Goal: Information Seeking & Learning: Learn about a topic

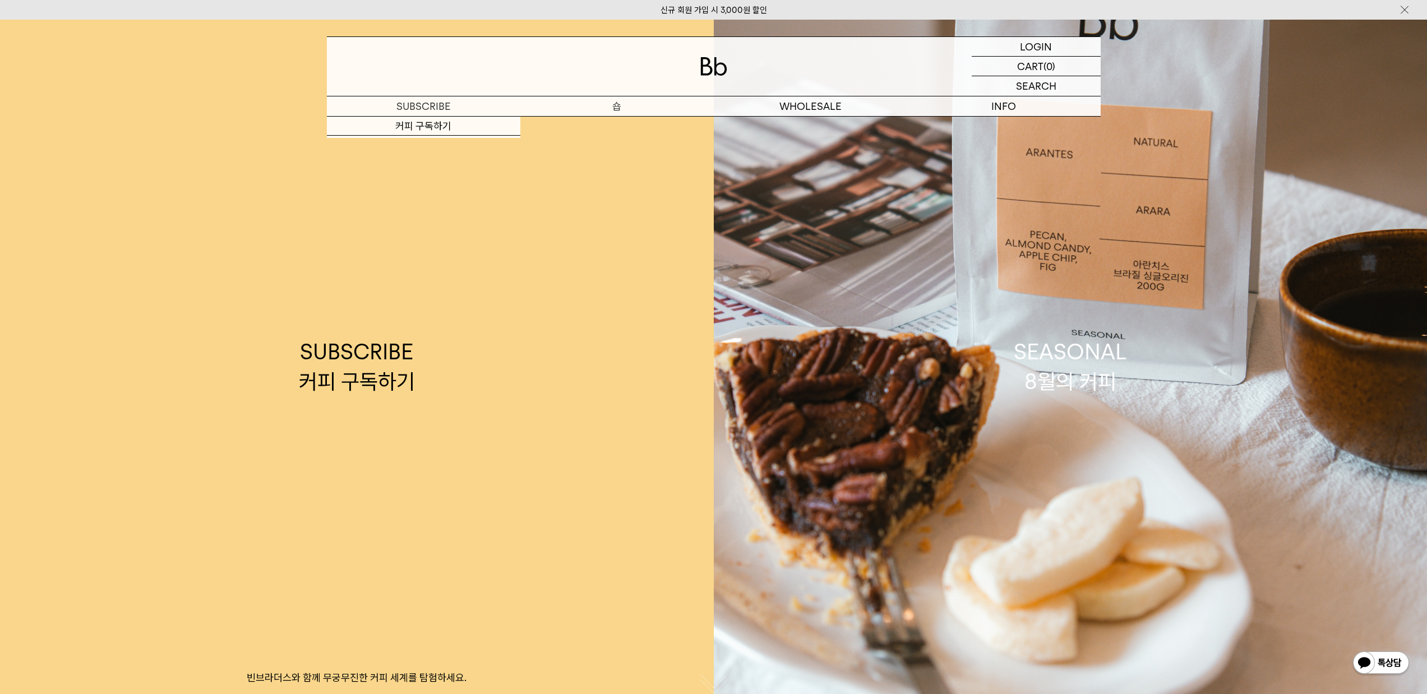
click at [621, 103] on p "숍" at bounding box center [616, 106] width 193 height 20
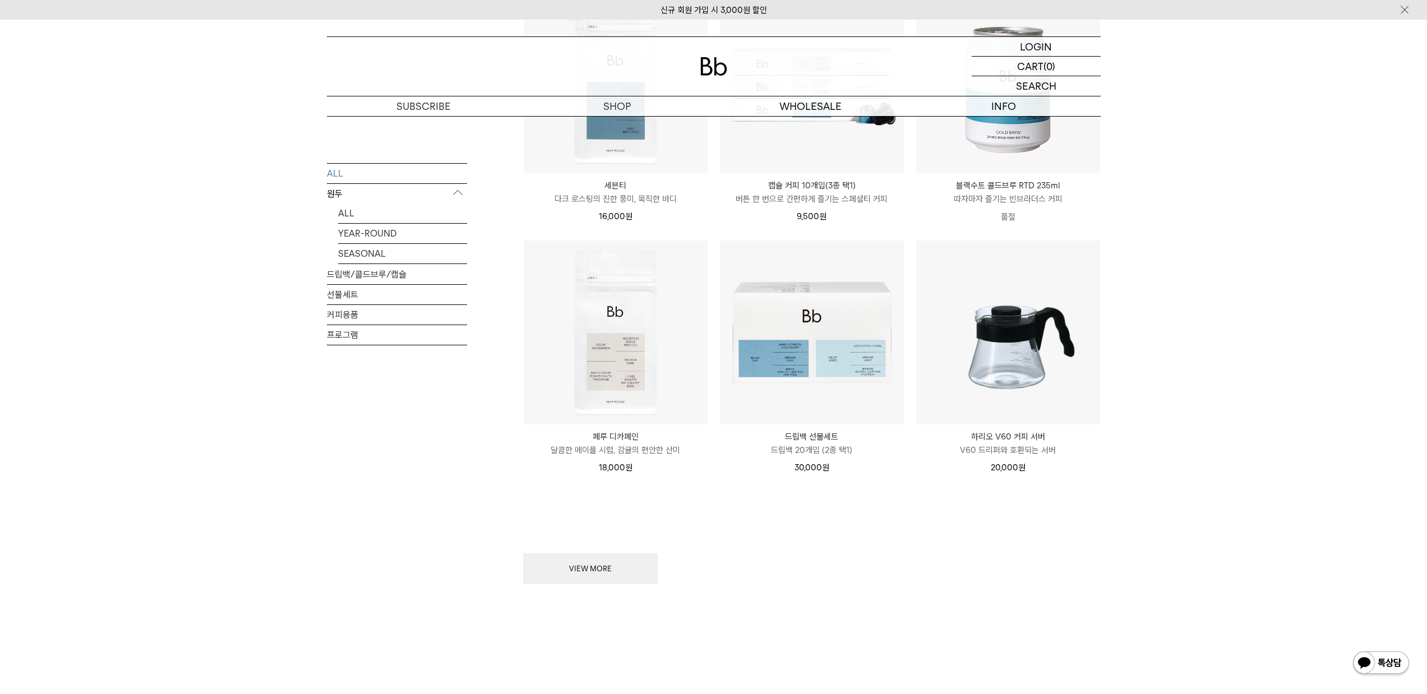
scroll to position [1413, 0]
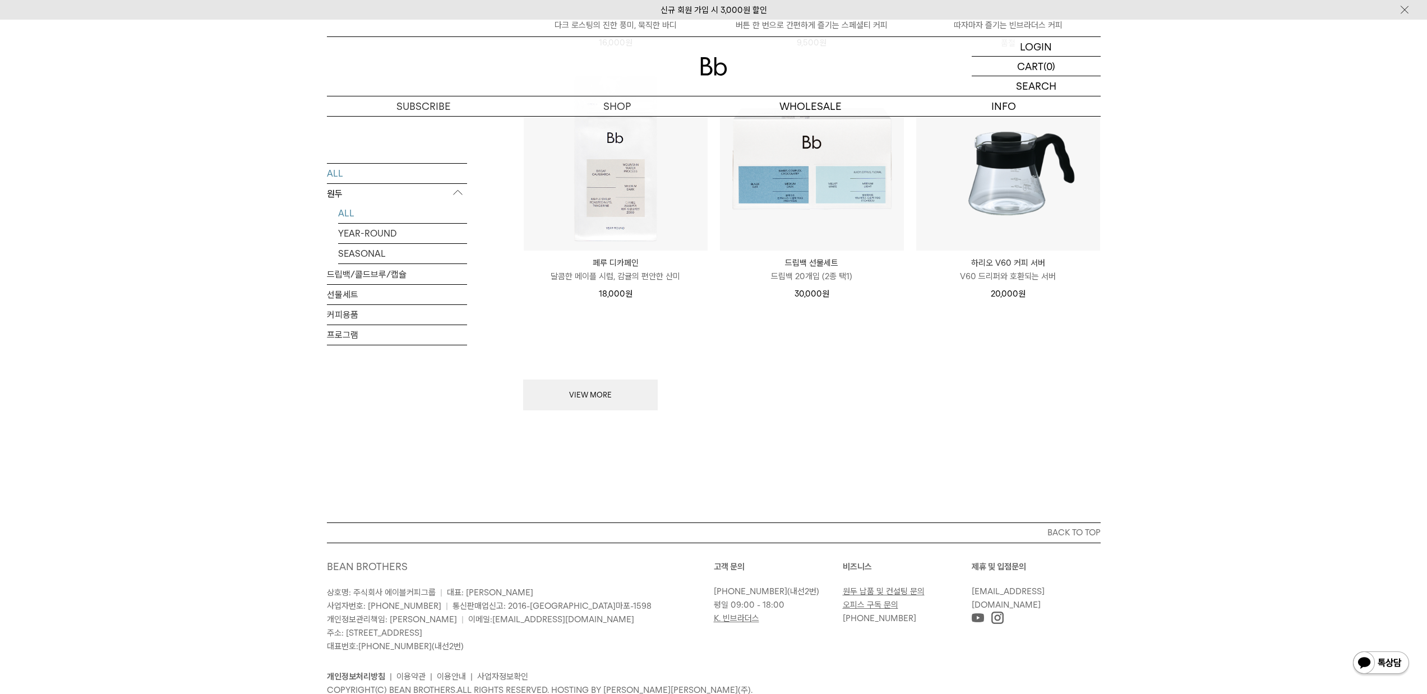
click at [338, 215] on link "ALL" at bounding box center [402, 213] width 129 height 20
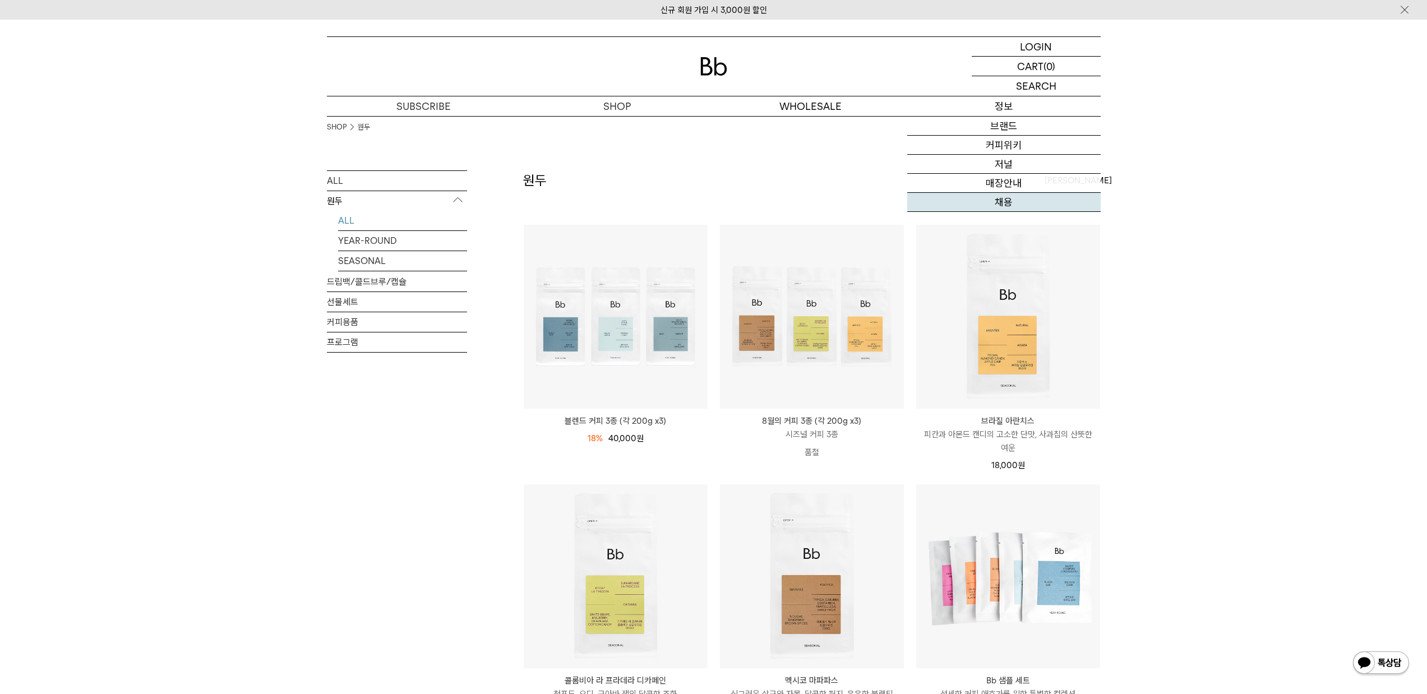
click at [1000, 201] on link "채용" at bounding box center [1003, 202] width 193 height 19
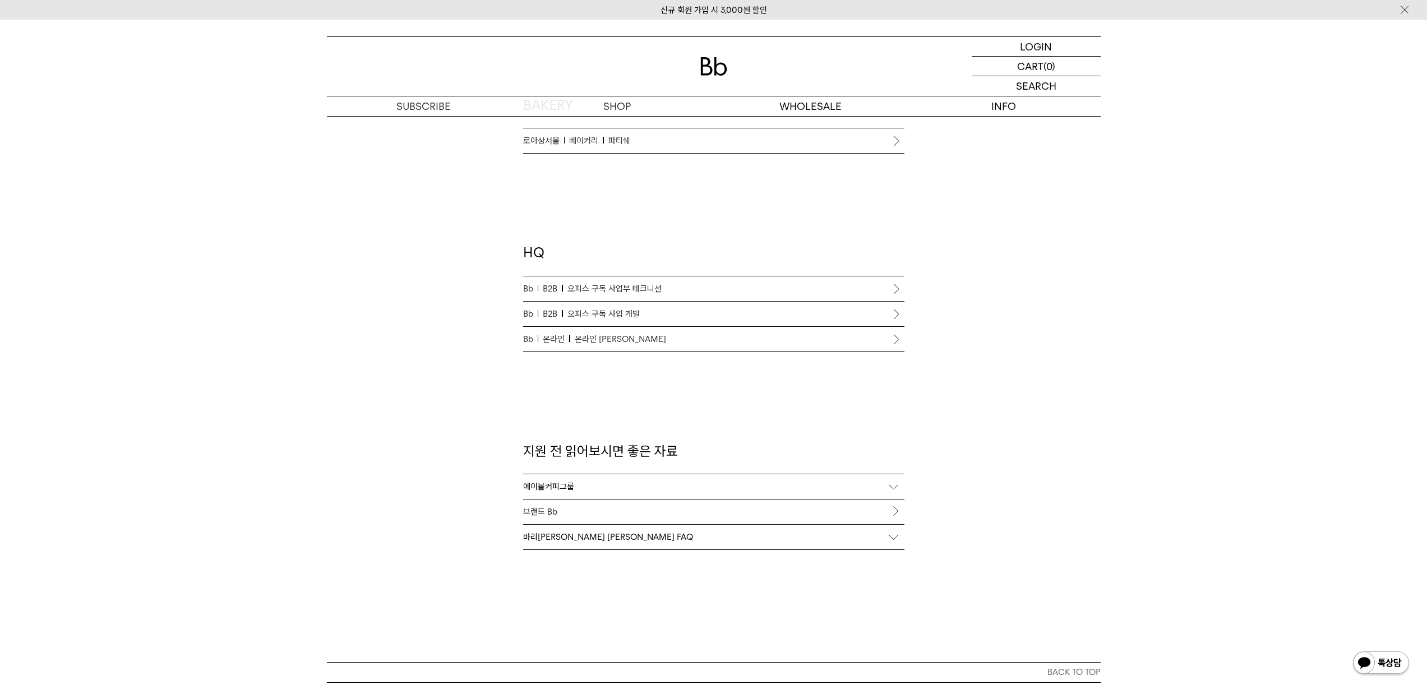
scroll to position [643, 0]
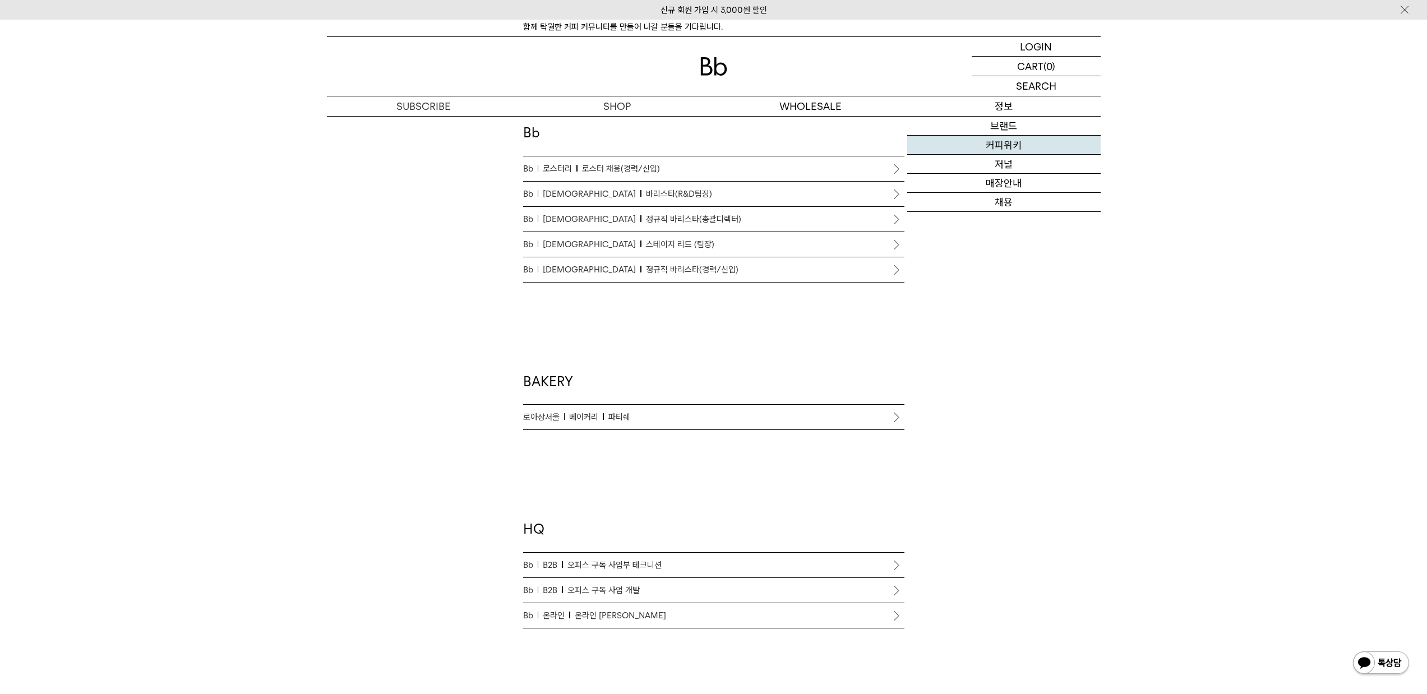
click at [999, 145] on link "커피위키" at bounding box center [1003, 145] width 193 height 19
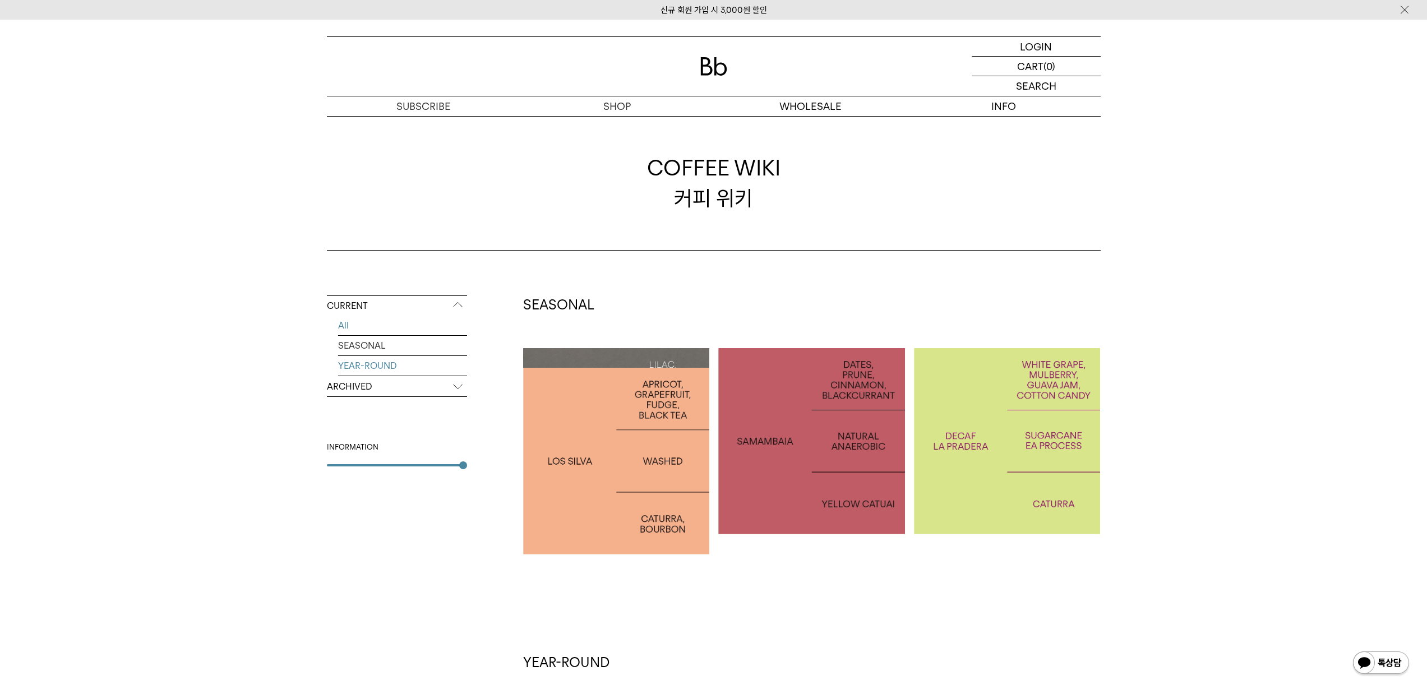
click at [366, 366] on link "YEAR-ROUND" at bounding box center [402, 366] width 129 height 20
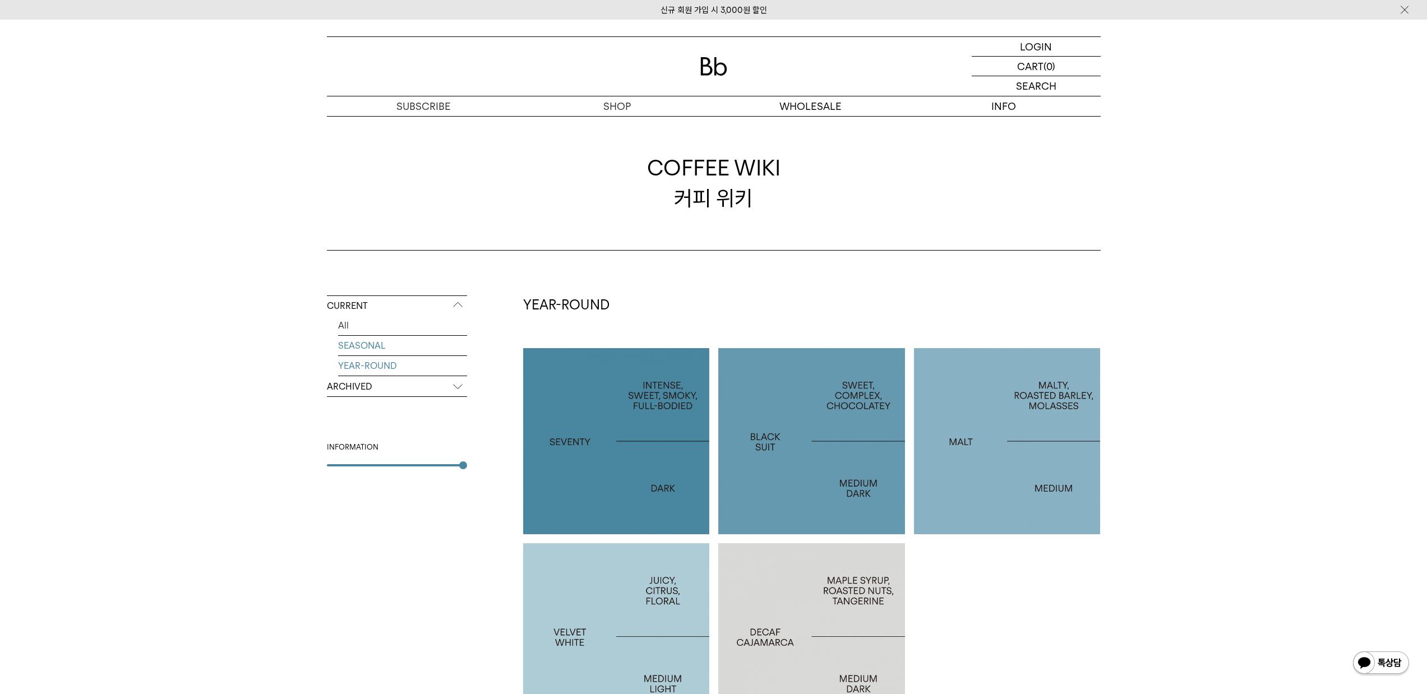
click at [370, 346] on link "SEASONAL" at bounding box center [402, 346] width 129 height 20
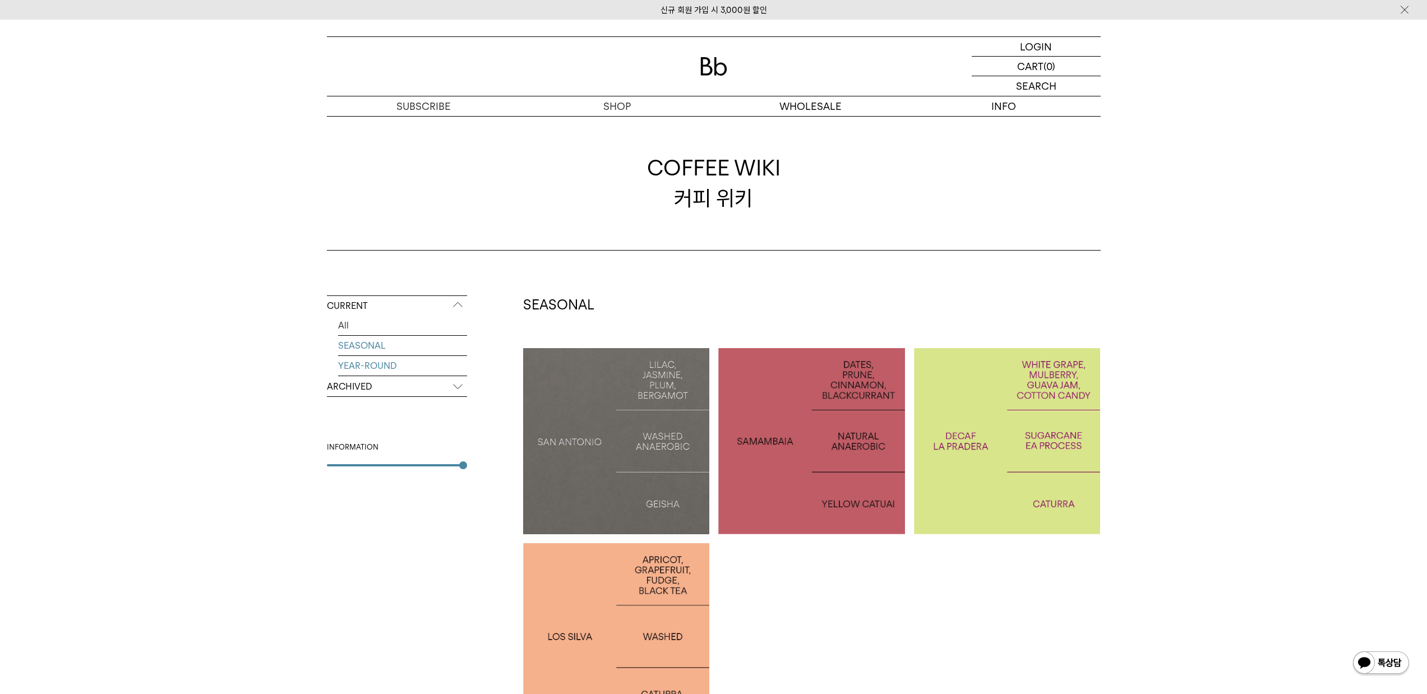
click at [354, 366] on link "YEAR-ROUND" at bounding box center [402, 366] width 129 height 20
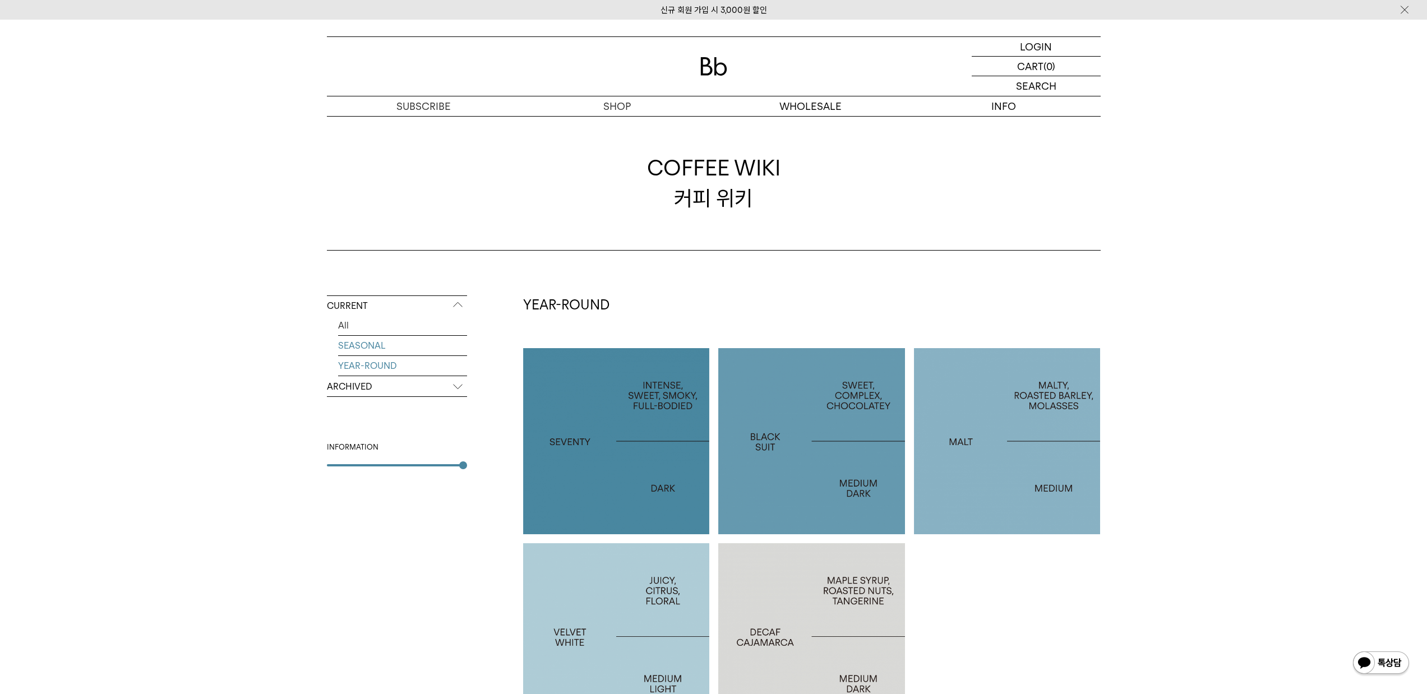
click at [368, 346] on link "SEASONAL" at bounding box center [402, 346] width 129 height 20
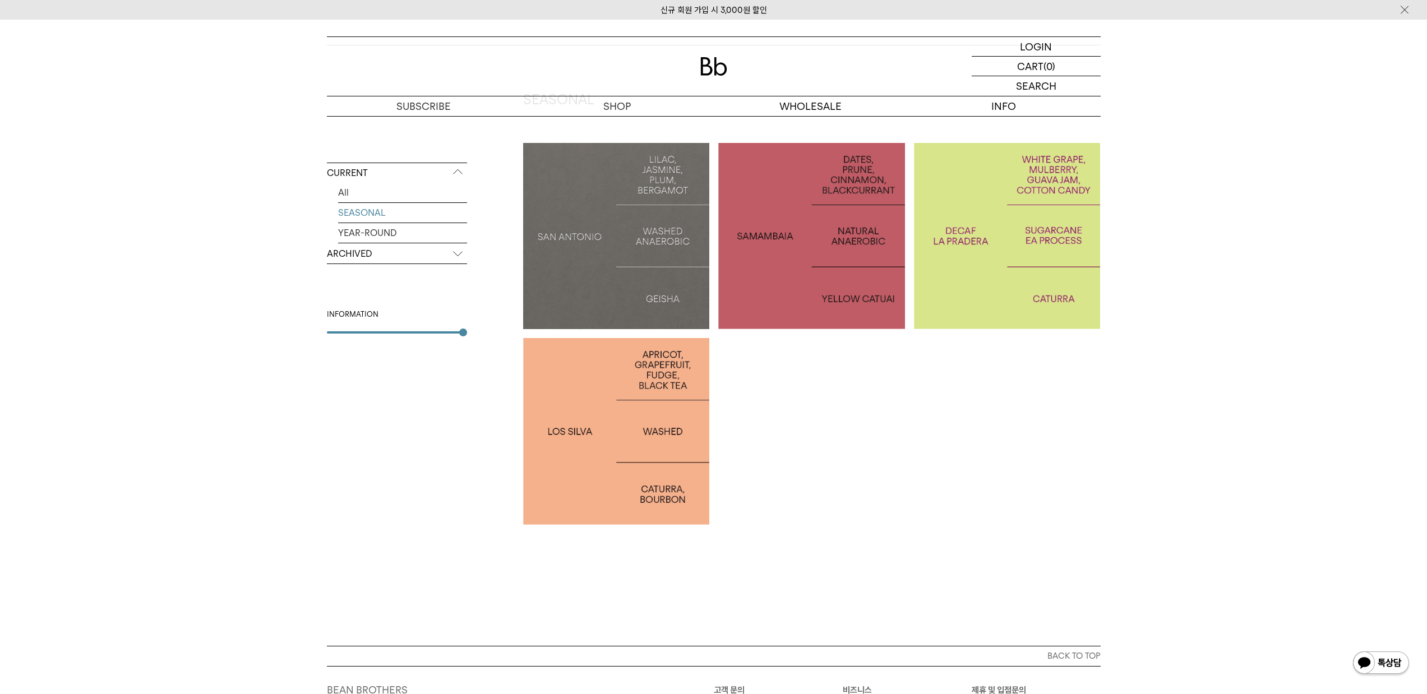
scroll to position [136, 0]
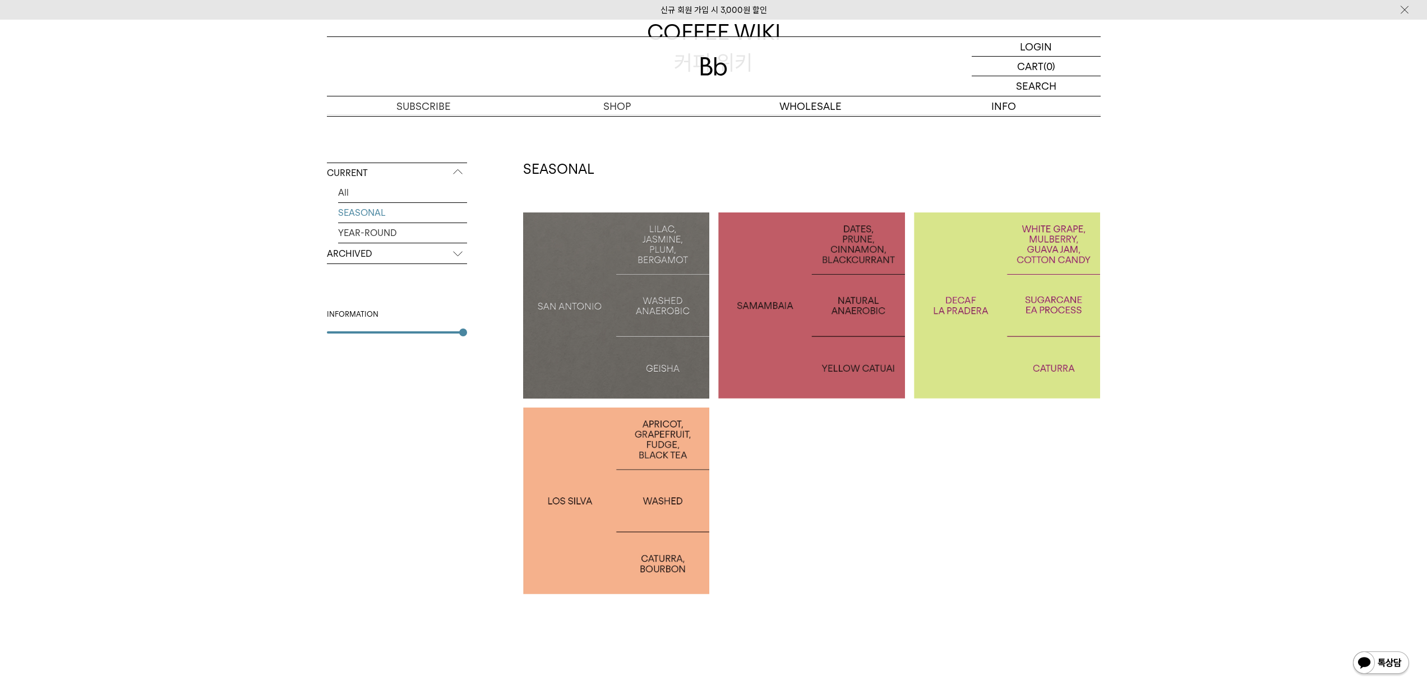
click at [447, 258] on p "ARCHIVED" at bounding box center [397, 254] width 140 height 20
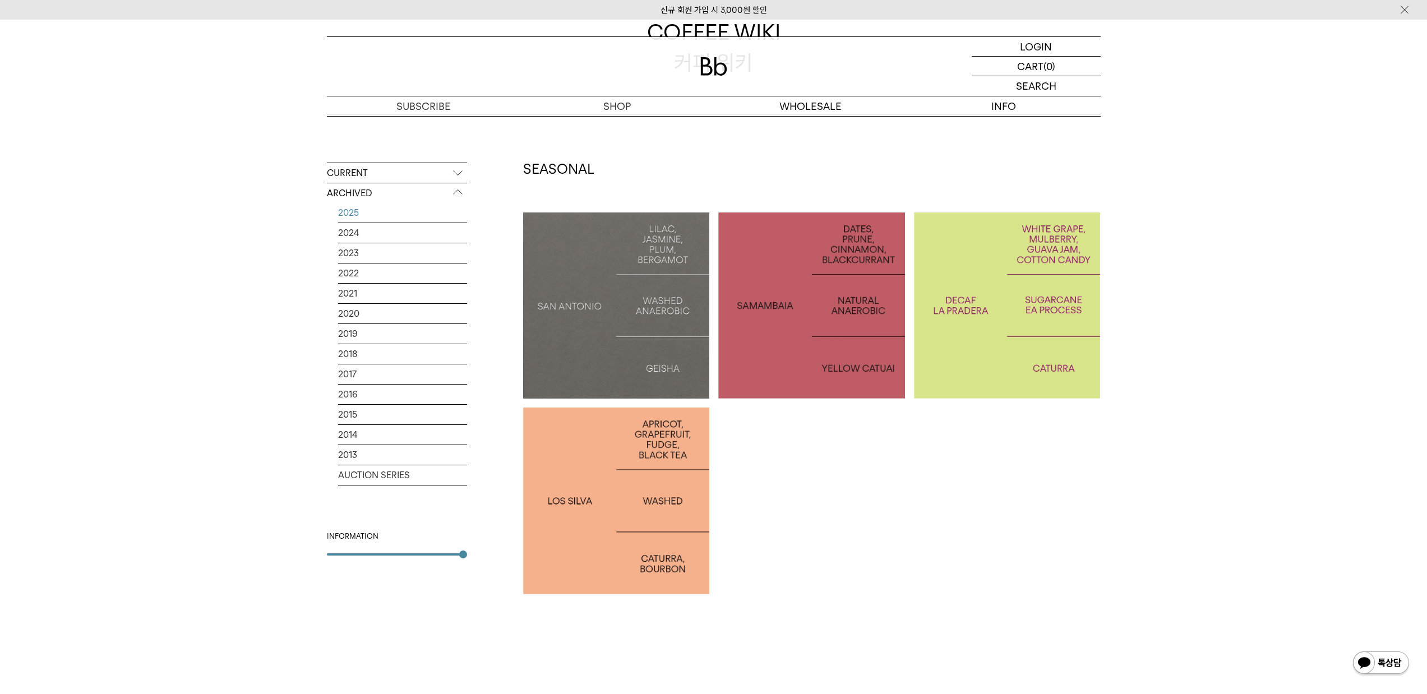
click at [343, 206] on link "2025" at bounding box center [402, 213] width 129 height 20
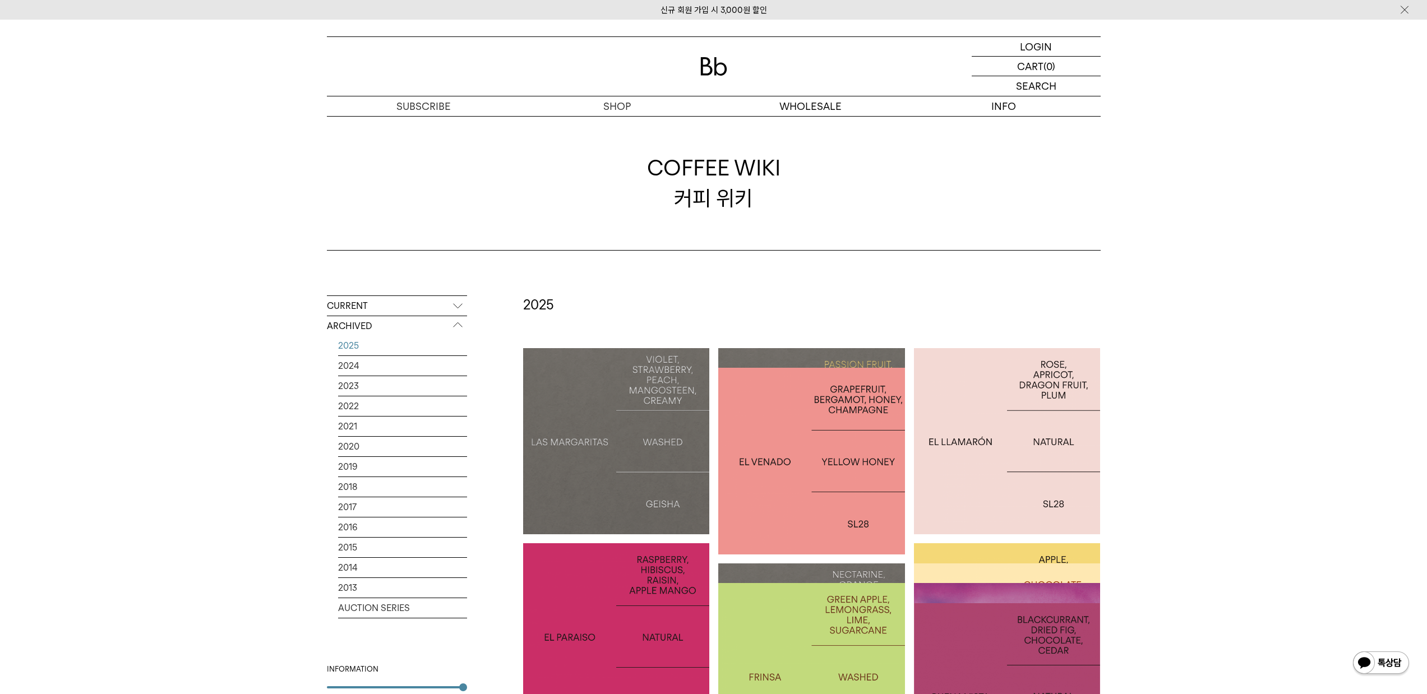
click at [636, 401] on div at bounding box center [616, 441] width 187 height 187
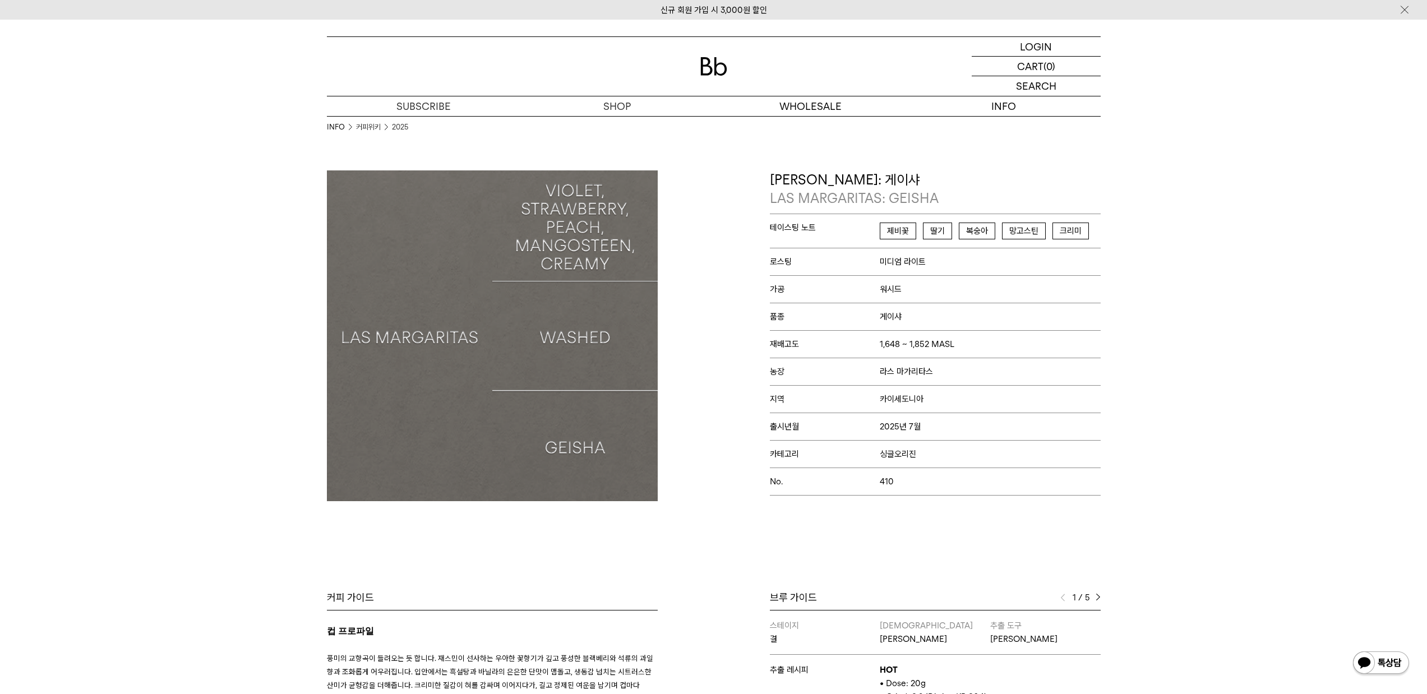
scroll to position [184, 0]
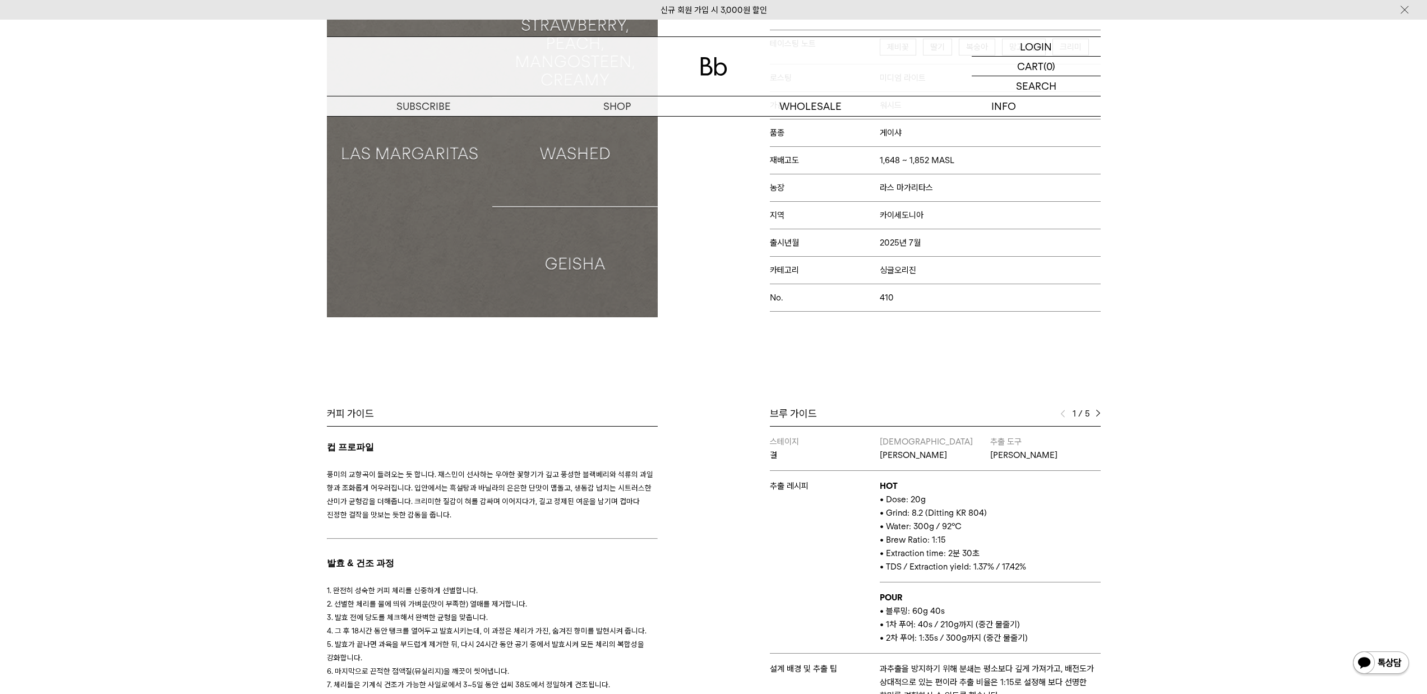
click at [1097, 410] on img at bounding box center [1098, 414] width 5 height 8
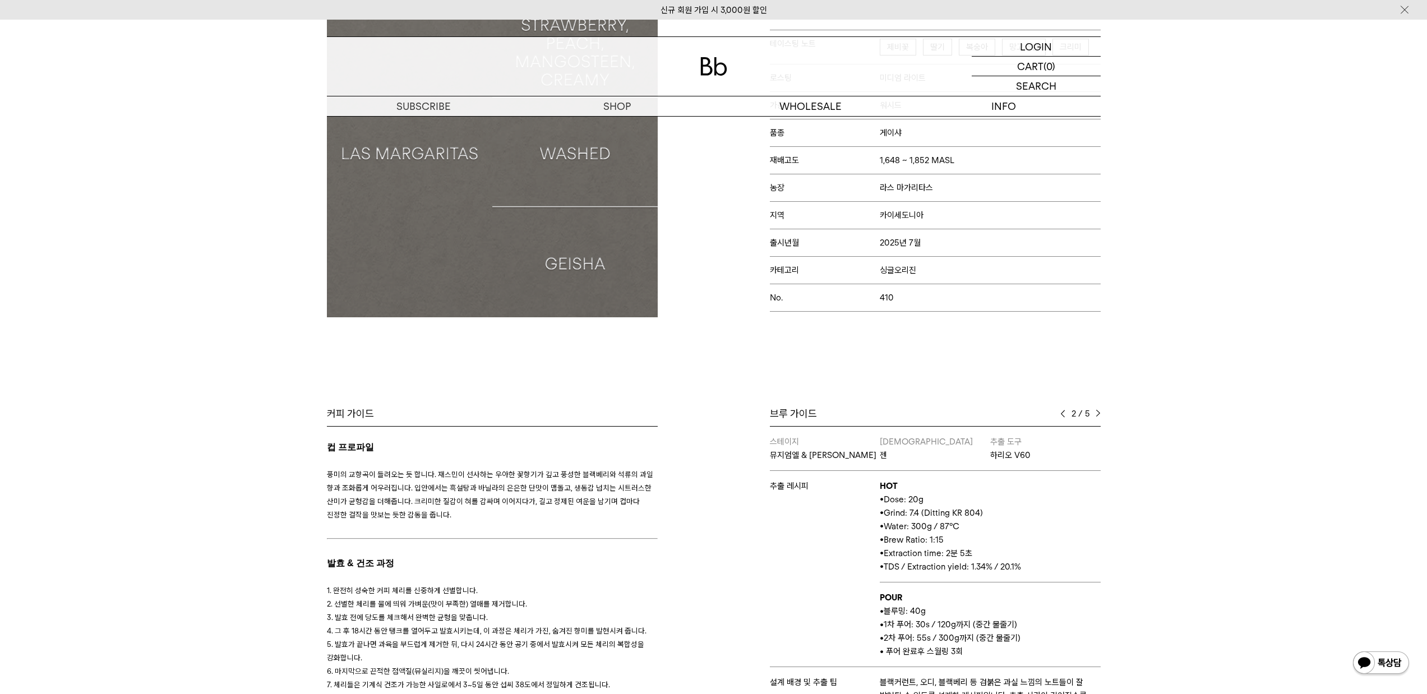
click at [1092, 412] on div "2 / 5" at bounding box center [1080, 413] width 40 height 13
click at [1096, 410] on img at bounding box center [1098, 414] width 5 height 8
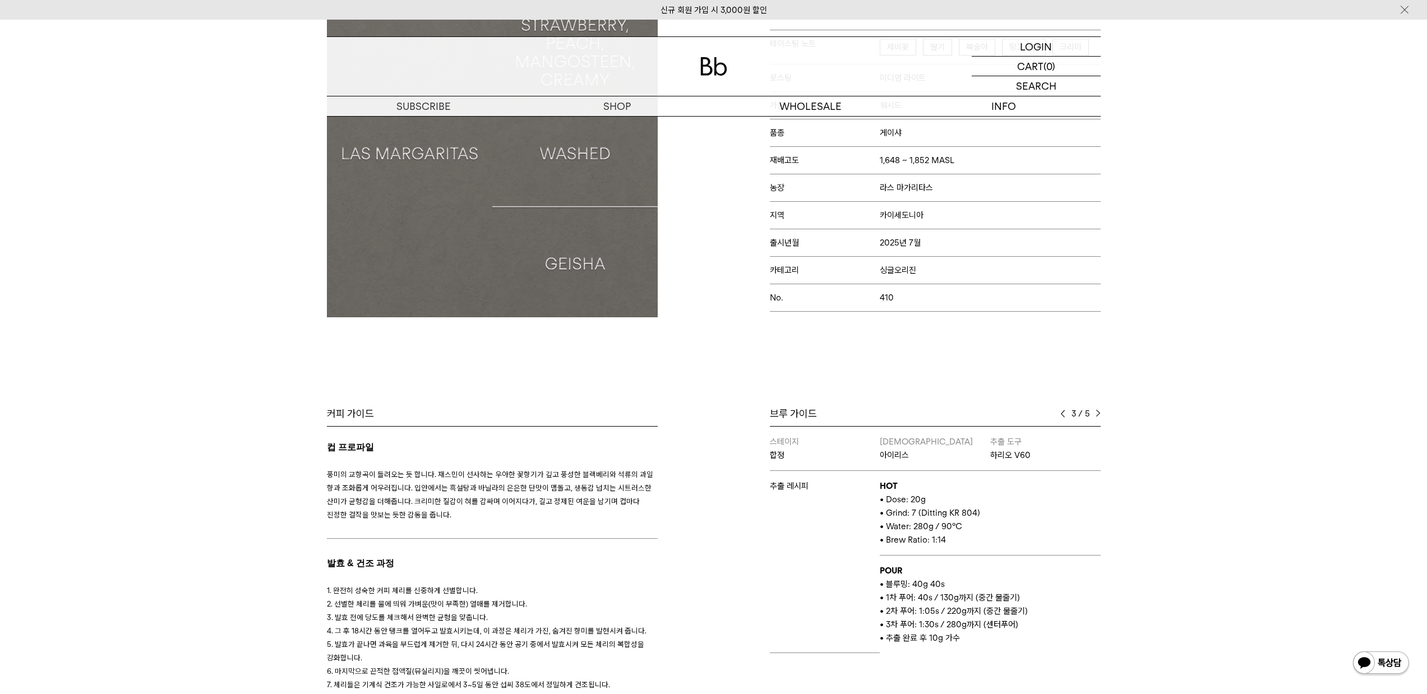
click at [1096, 410] on img at bounding box center [1098, 414] width 5 height 8
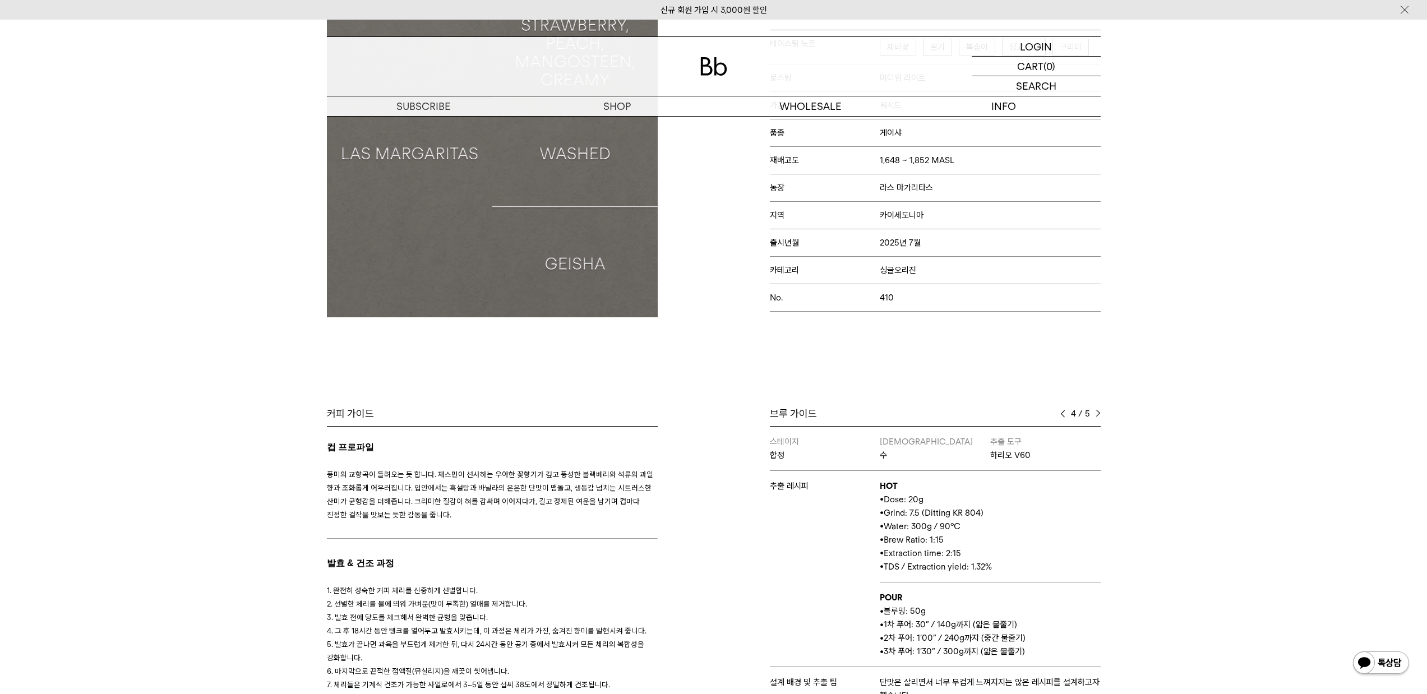
click at [1096, 410] on img at bounding box center [1098, 414] width 5 height 8
click at [1063, 410] on img at bounding box center [1062, 414] width 5 height 8
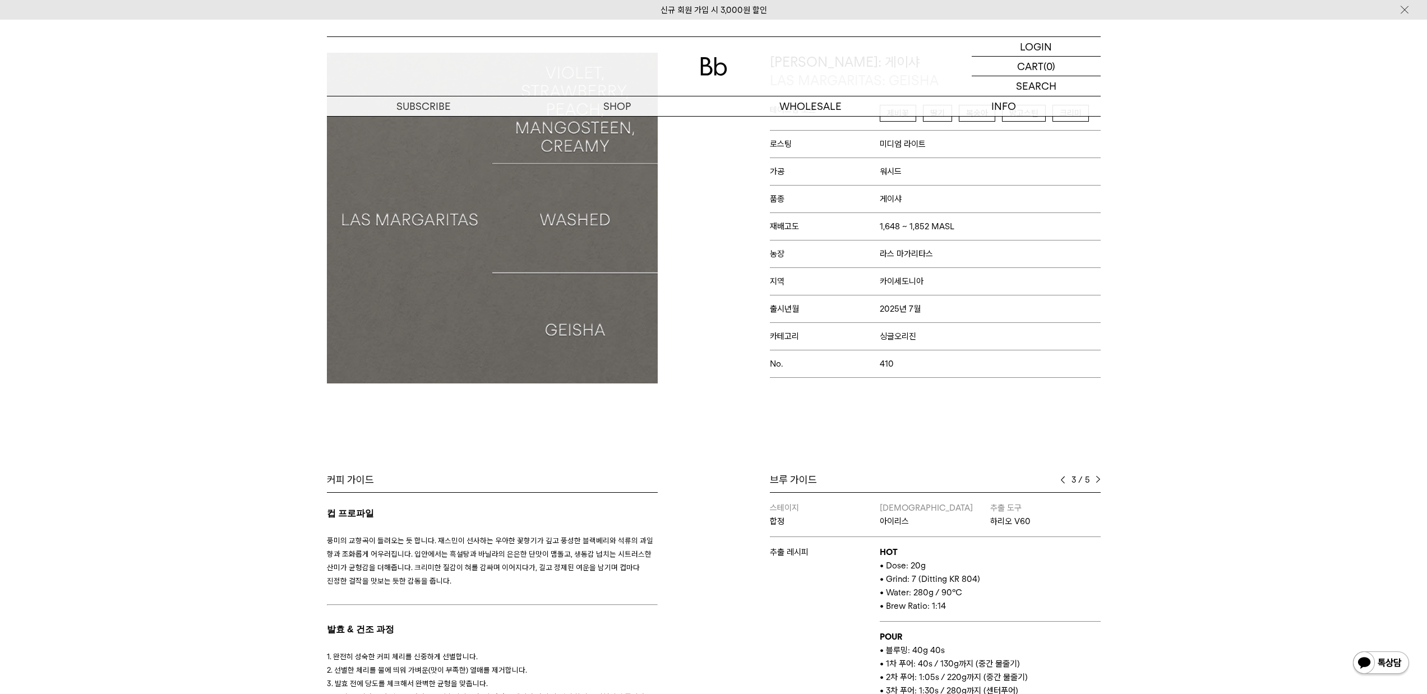
scroll to position [173, 0]
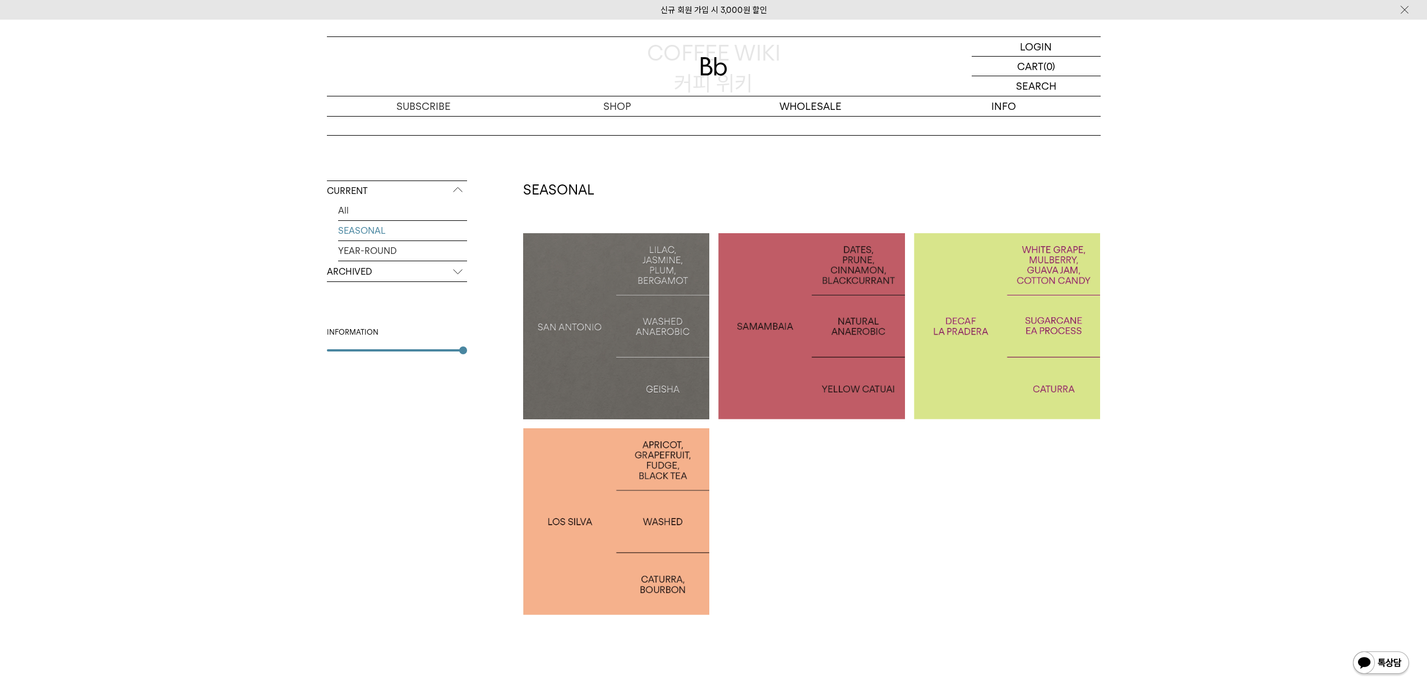
scroll to position [84, 0]
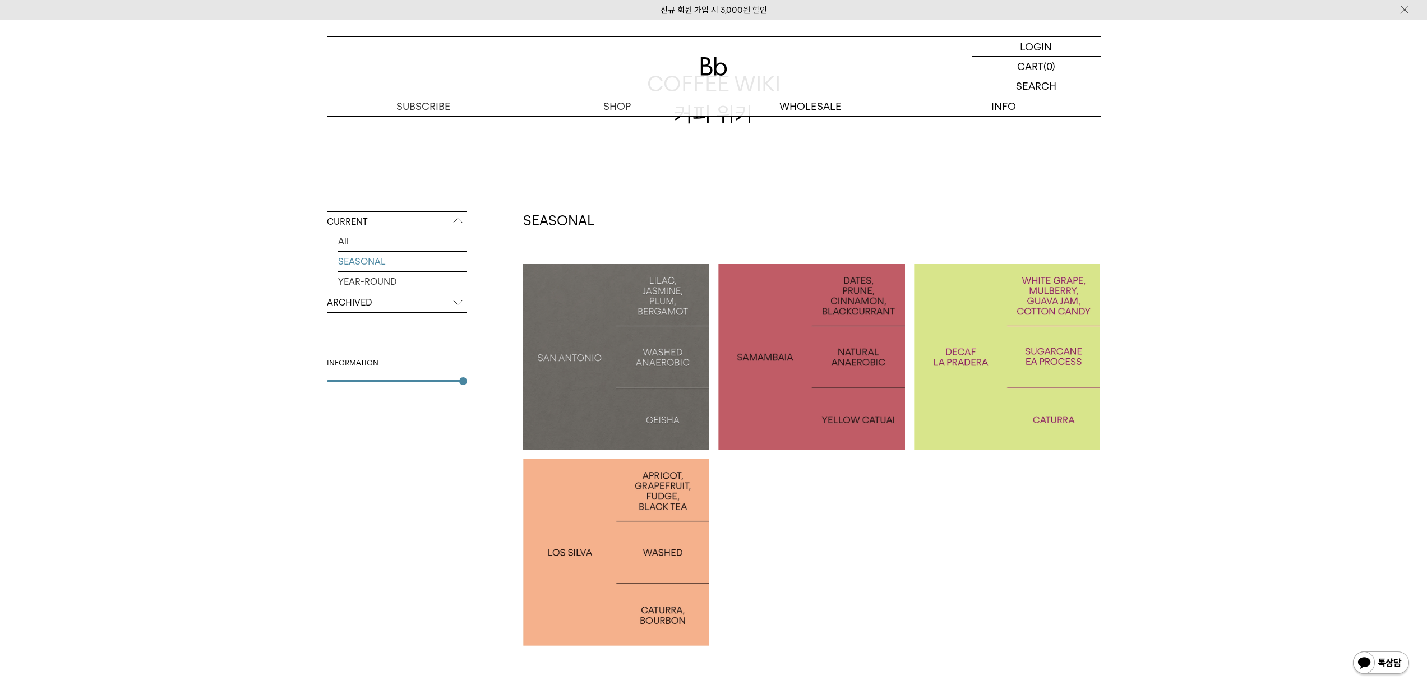
click at [454, 301] on p "ARCHIVED" at bounding box center [397, 303] width 140 height 20
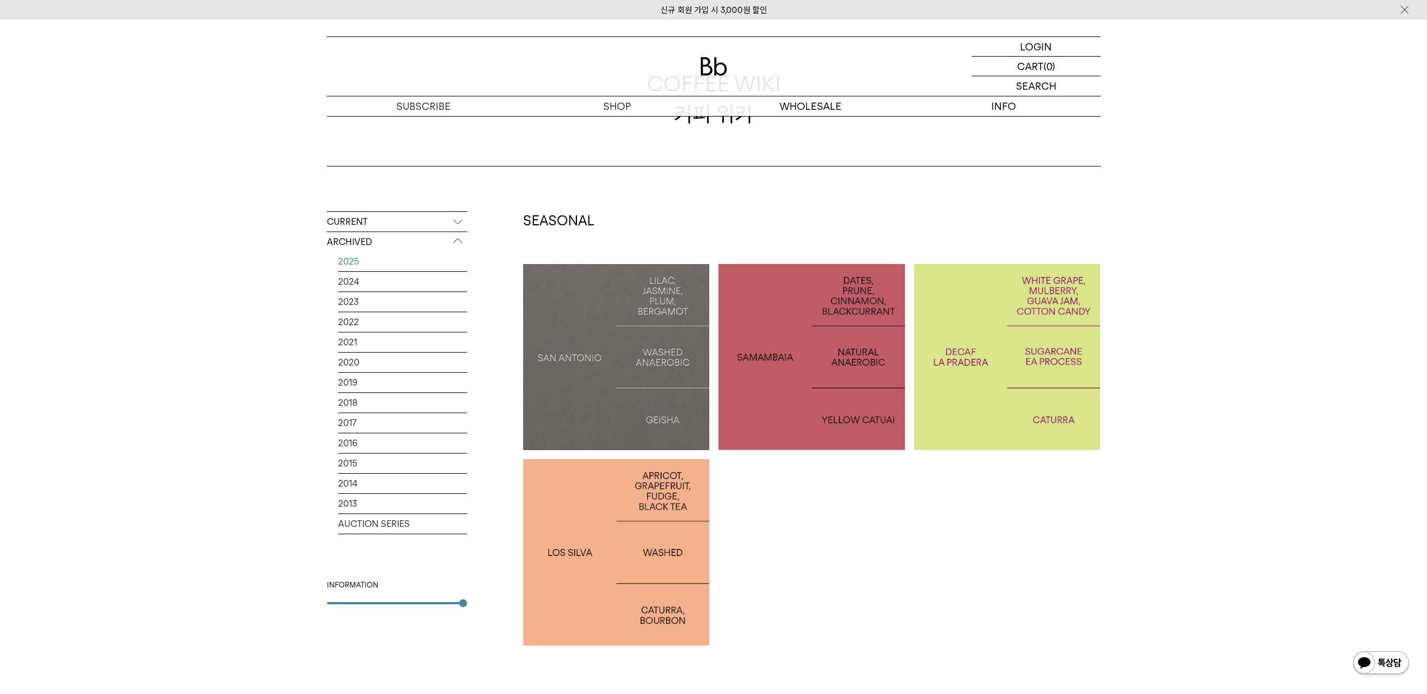
click at [347, 260] on link "2025" at bounding box center [402, 262] width 129 height 20
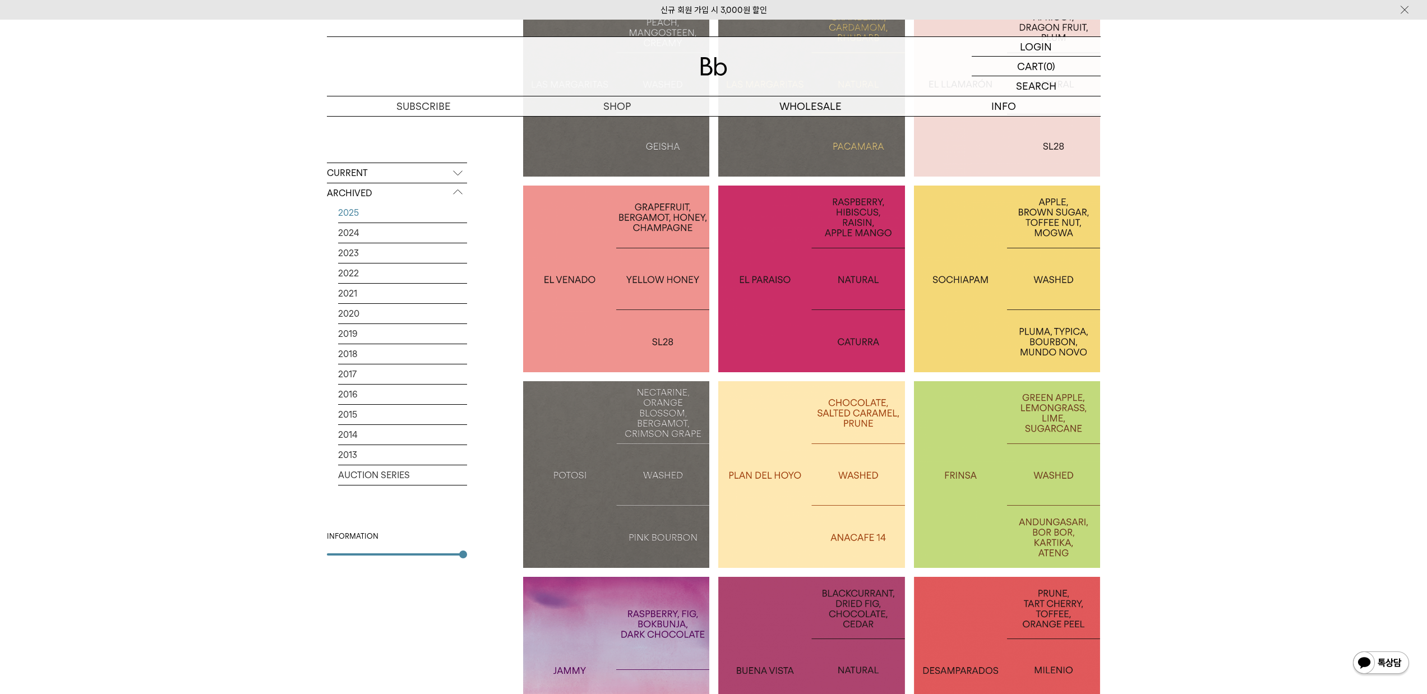
scroll to position [382, 0]
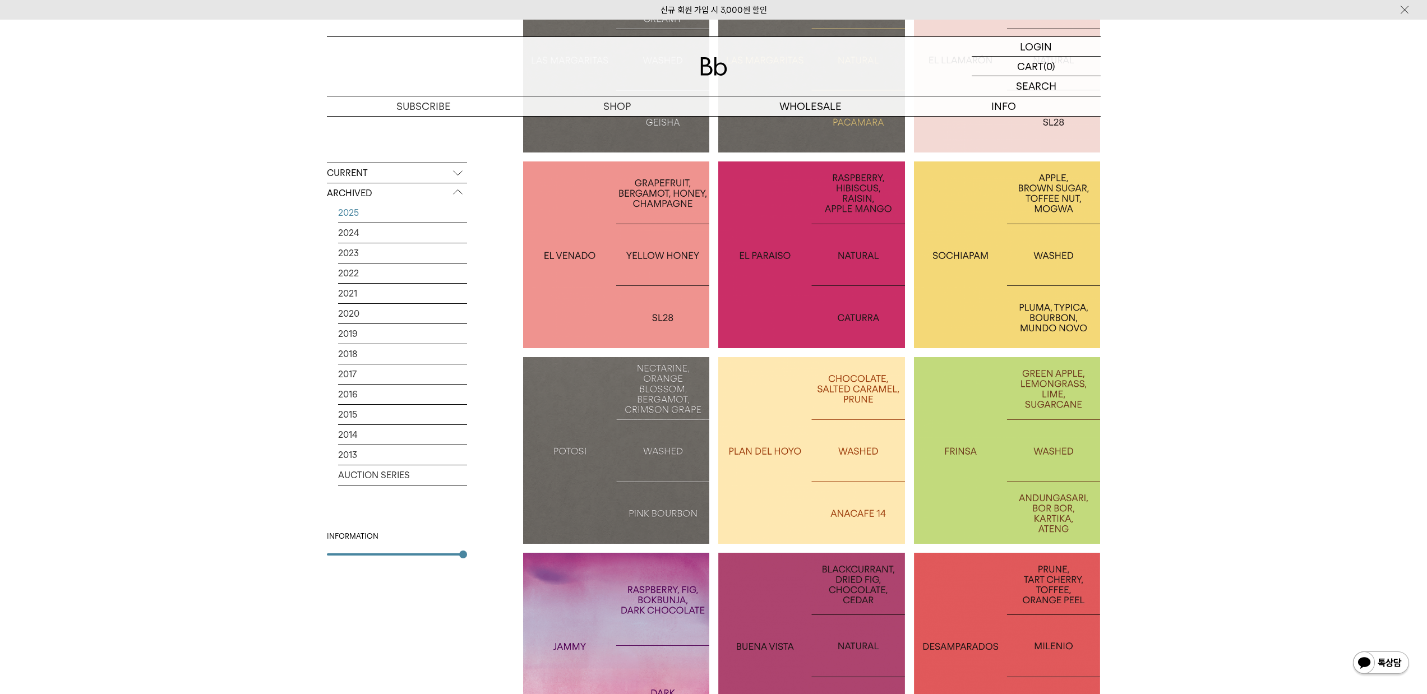
click at [648, 372] on div at bounding box center [616, 450] width 187 height 187
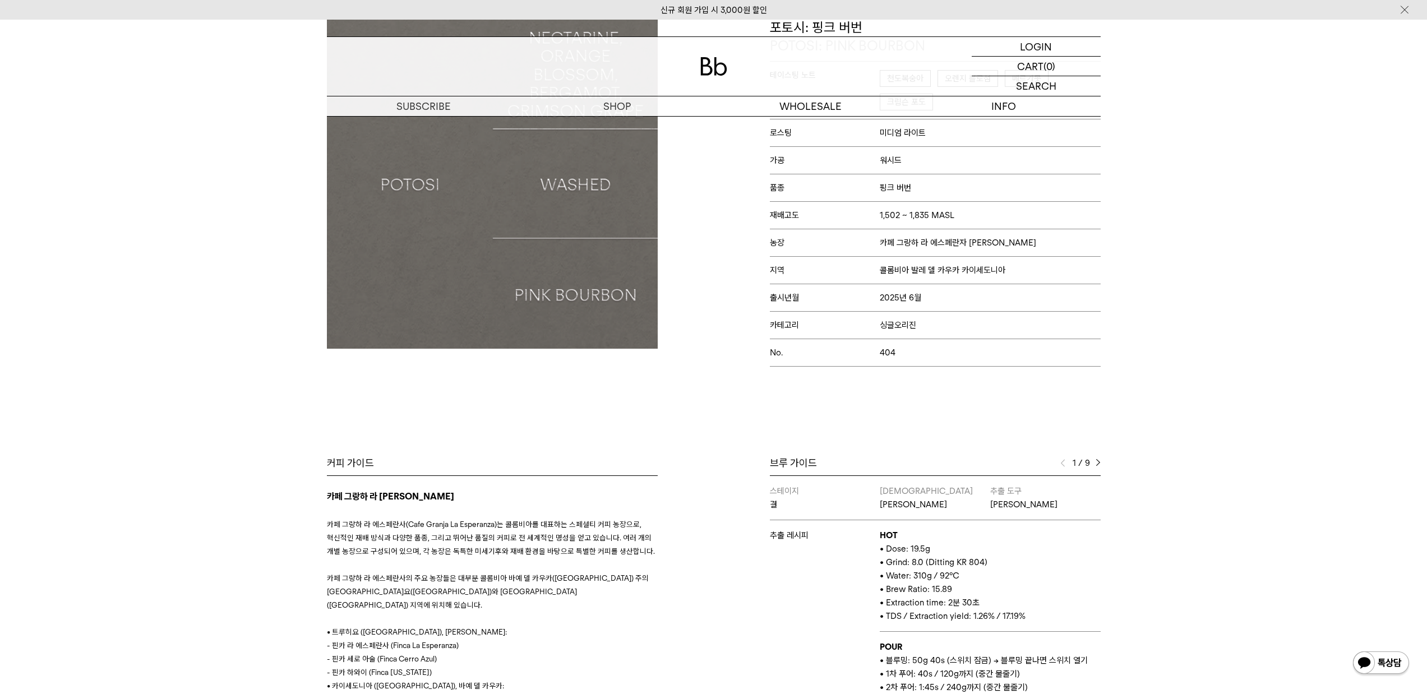
scroll to position [256, 0]
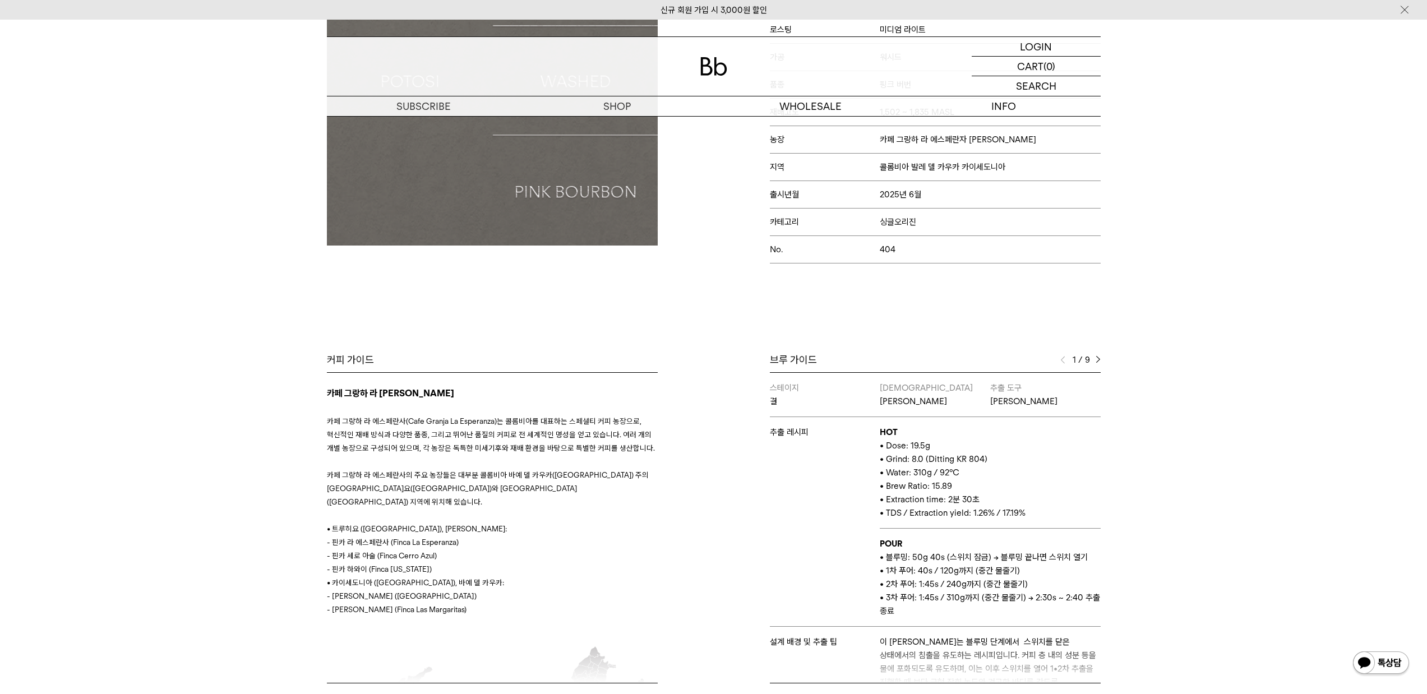
click at [1098, 356] on img at bounding box center [1098, 360] width 5 height 8
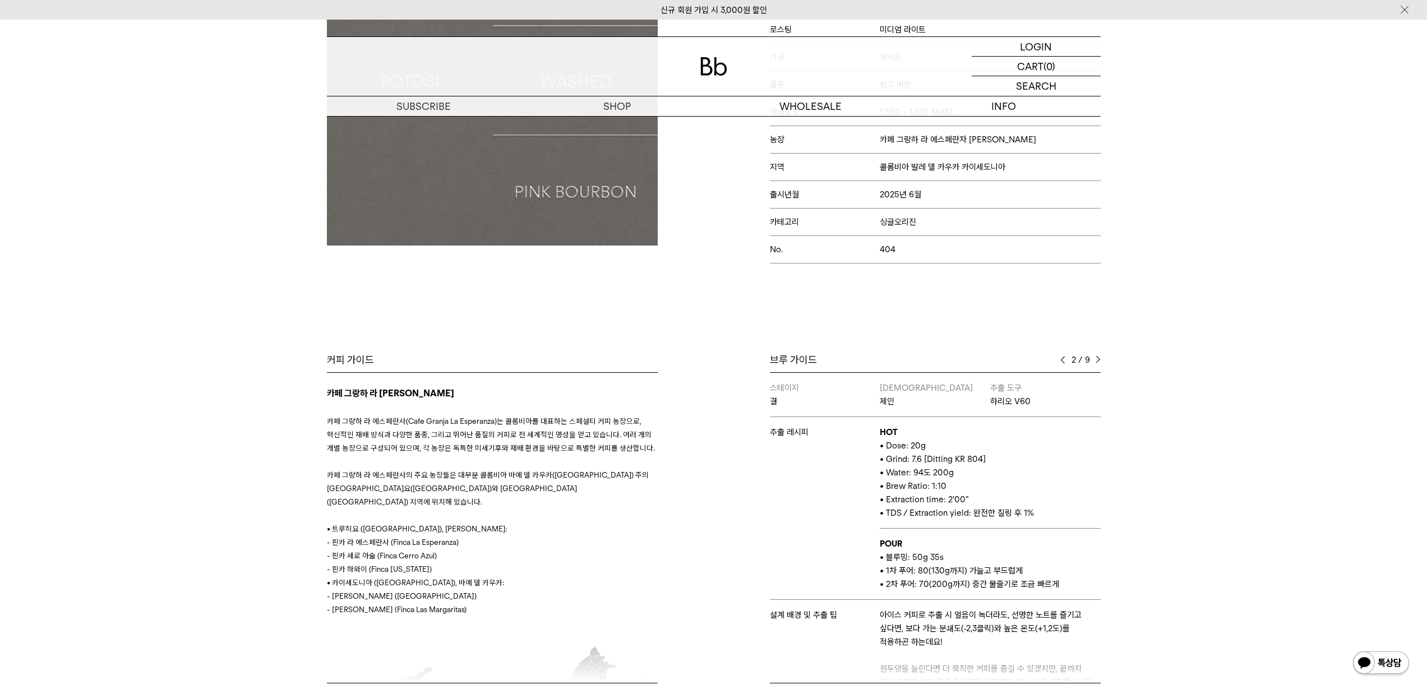
click at [1098, 356] on img at bounding box center [1098, 360] width 5 height 8
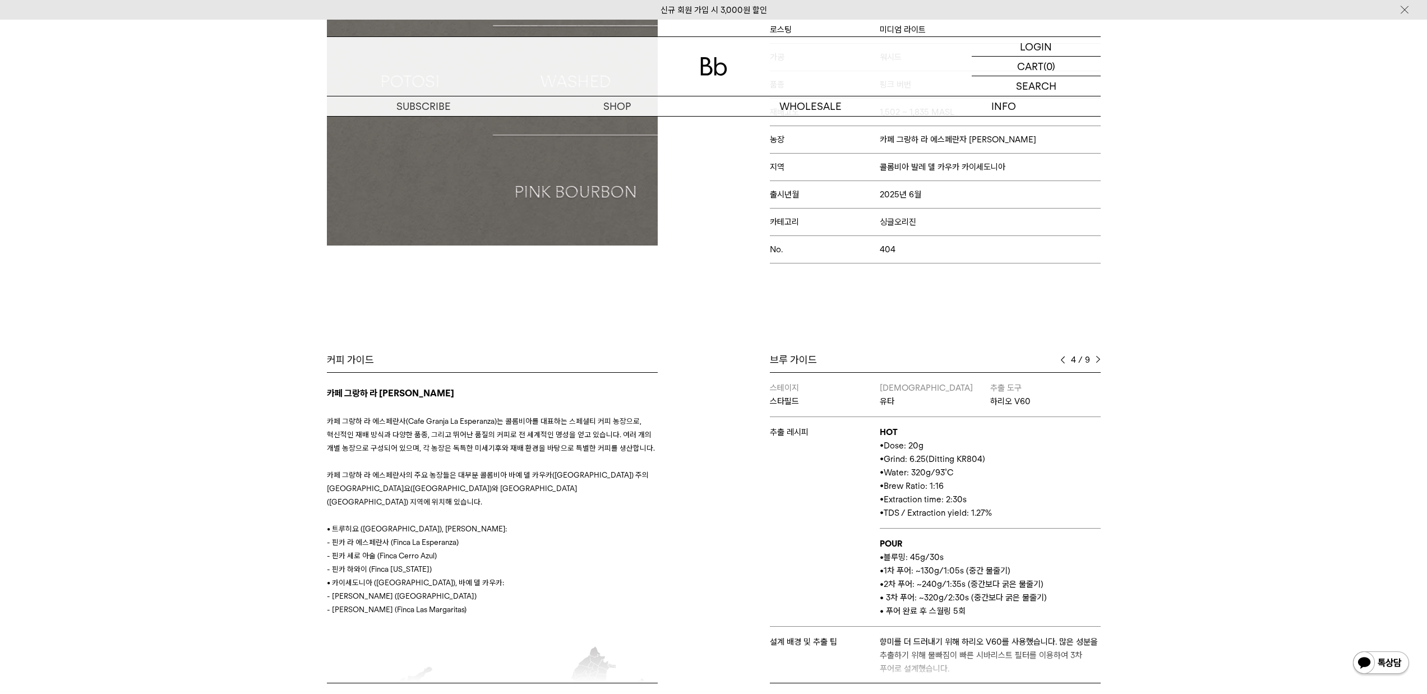
click at [1097, 357] on img at bounding box center [1098, 360] width 5 height 8
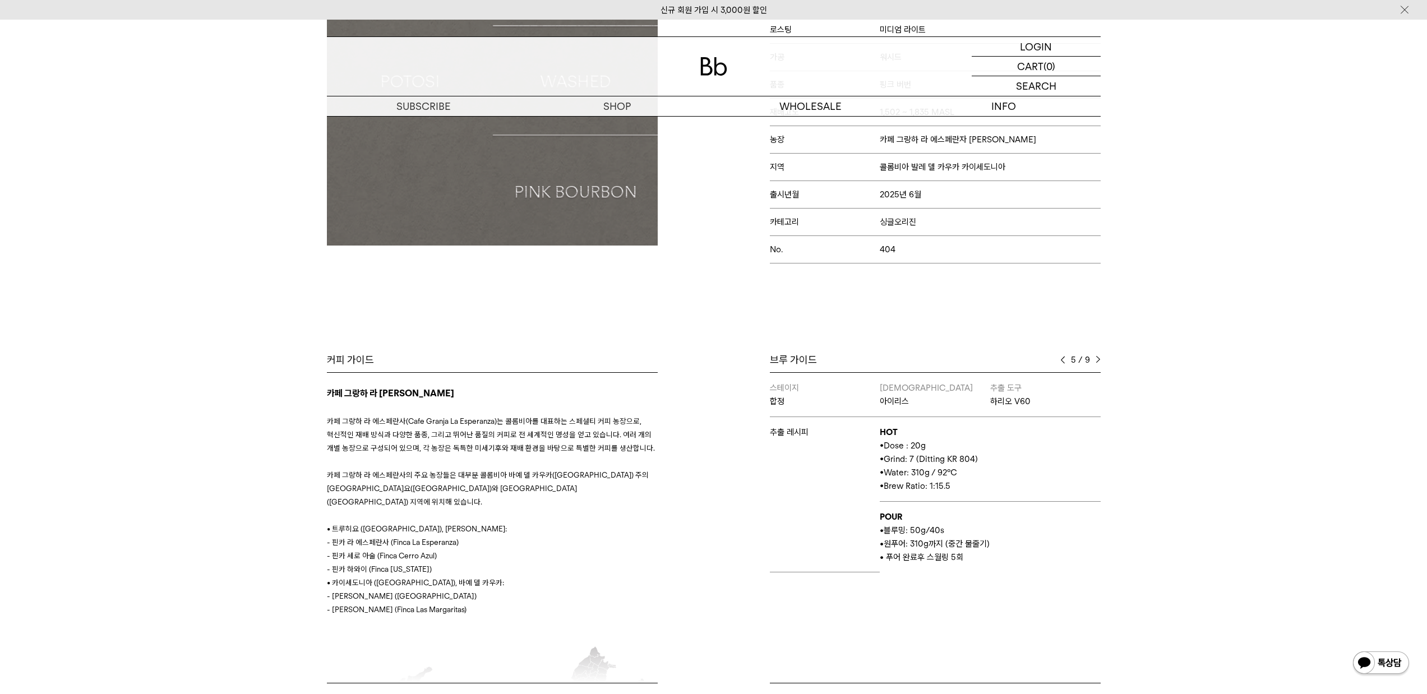
click at [1097, 357] on img at bounding box center [1098, 360] width 5 height 8
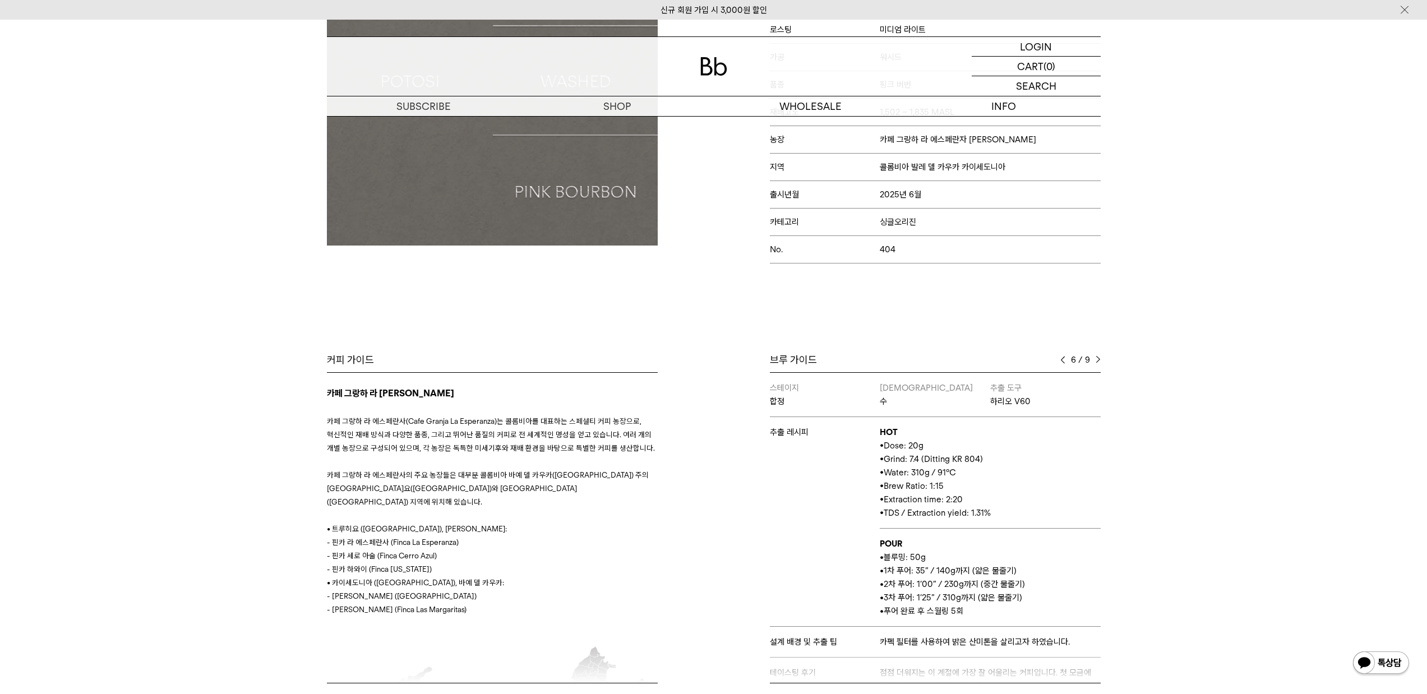
click at [1097, 357] on img at bounding box center [1098, 360] width 5 height 8
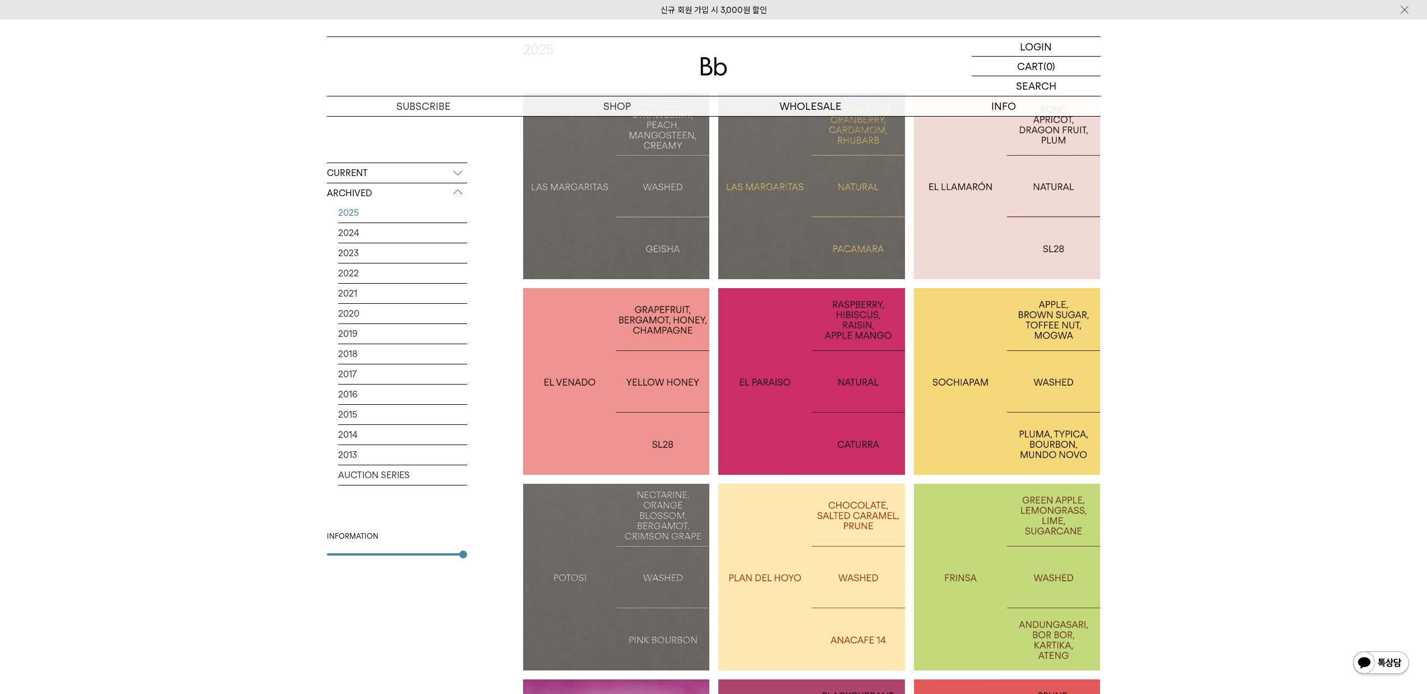
scroll to position [182, 0]
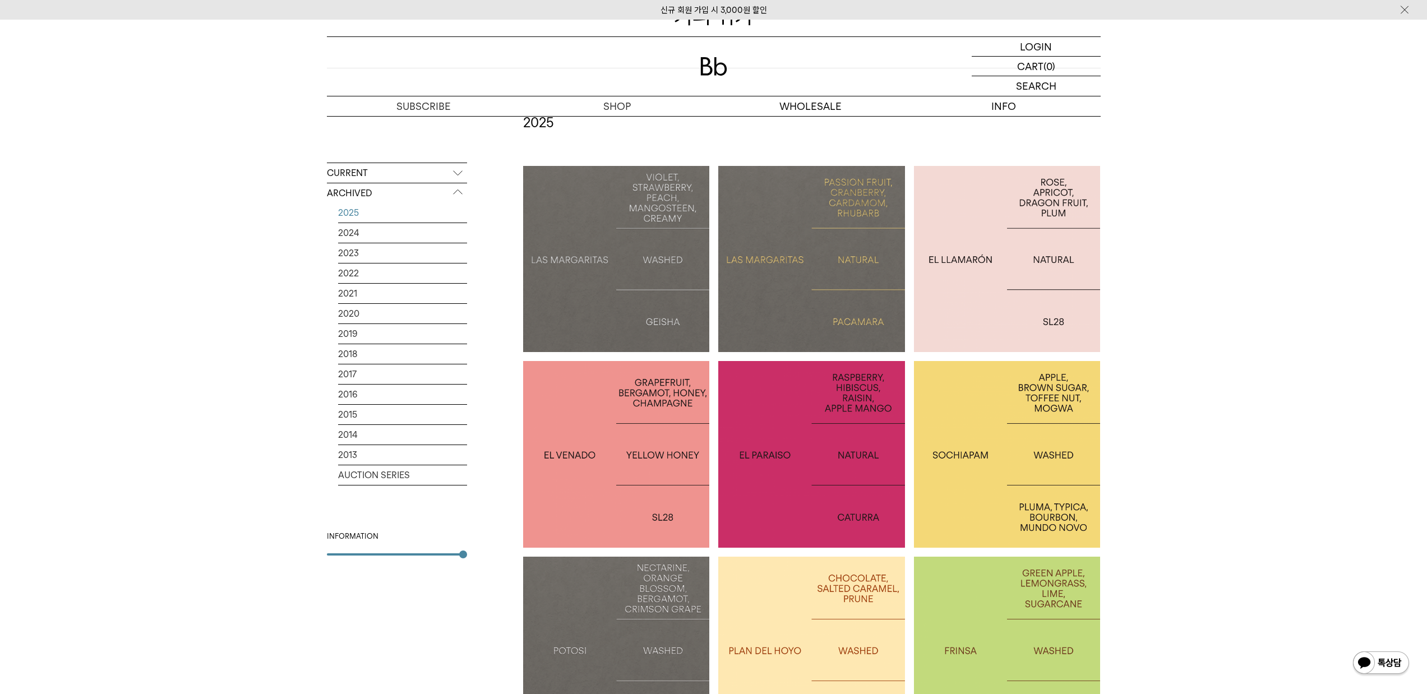
click at [1013, 378] on div at bounding box center [1007, 454] width 187 height 187
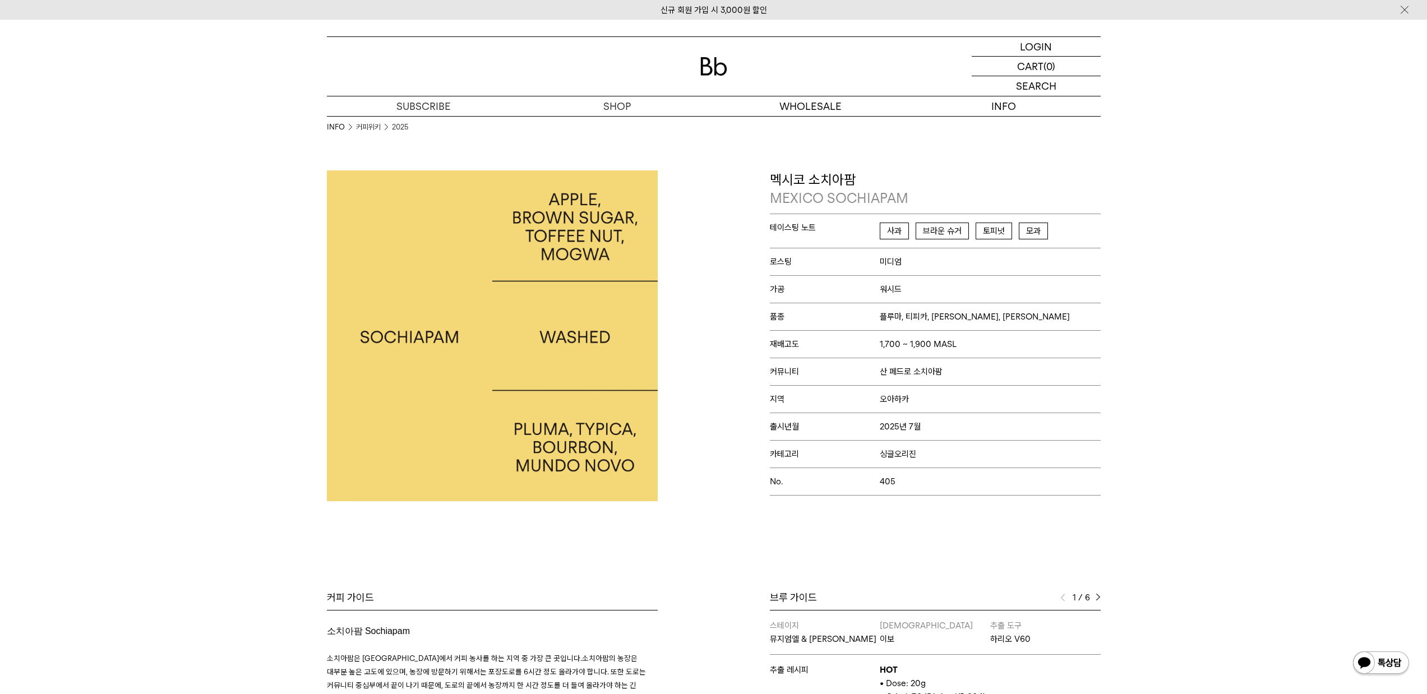
scroll to position [178, 0]
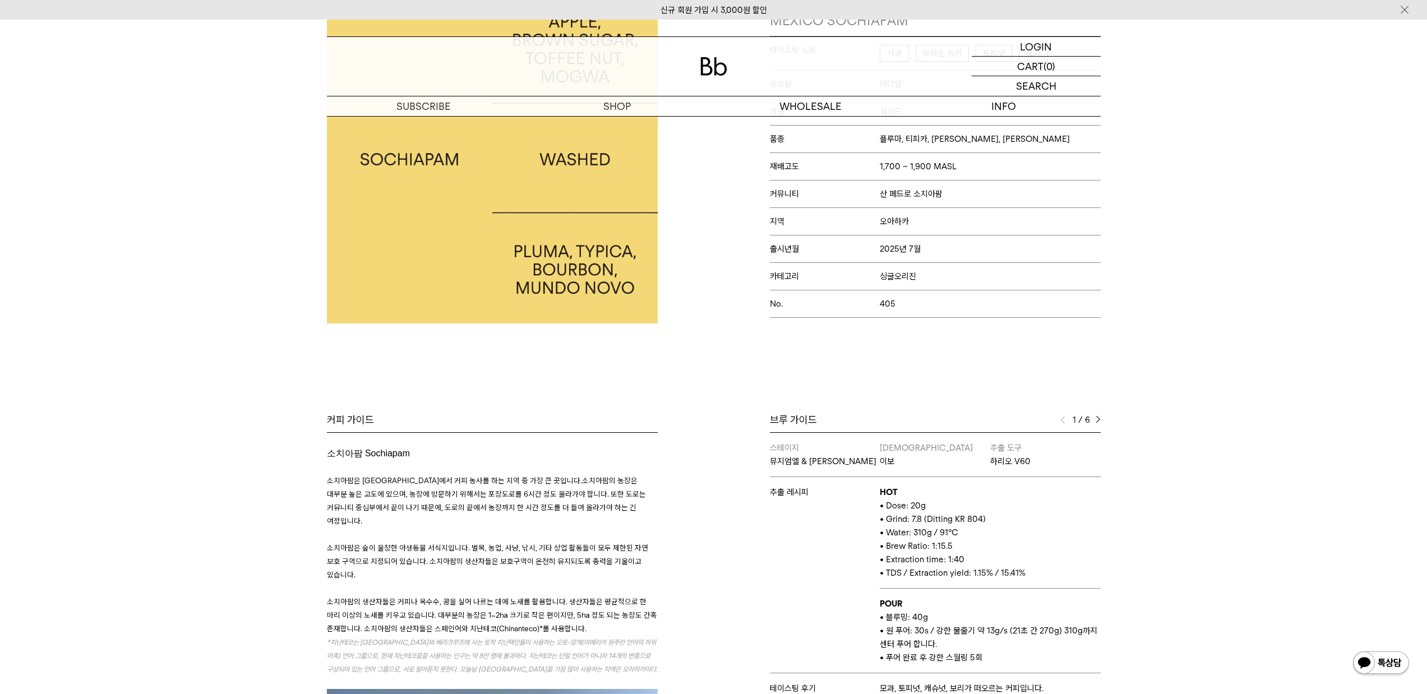
click at [1100, 418] on img at bounding box center [1098, 420] width 5 height 8
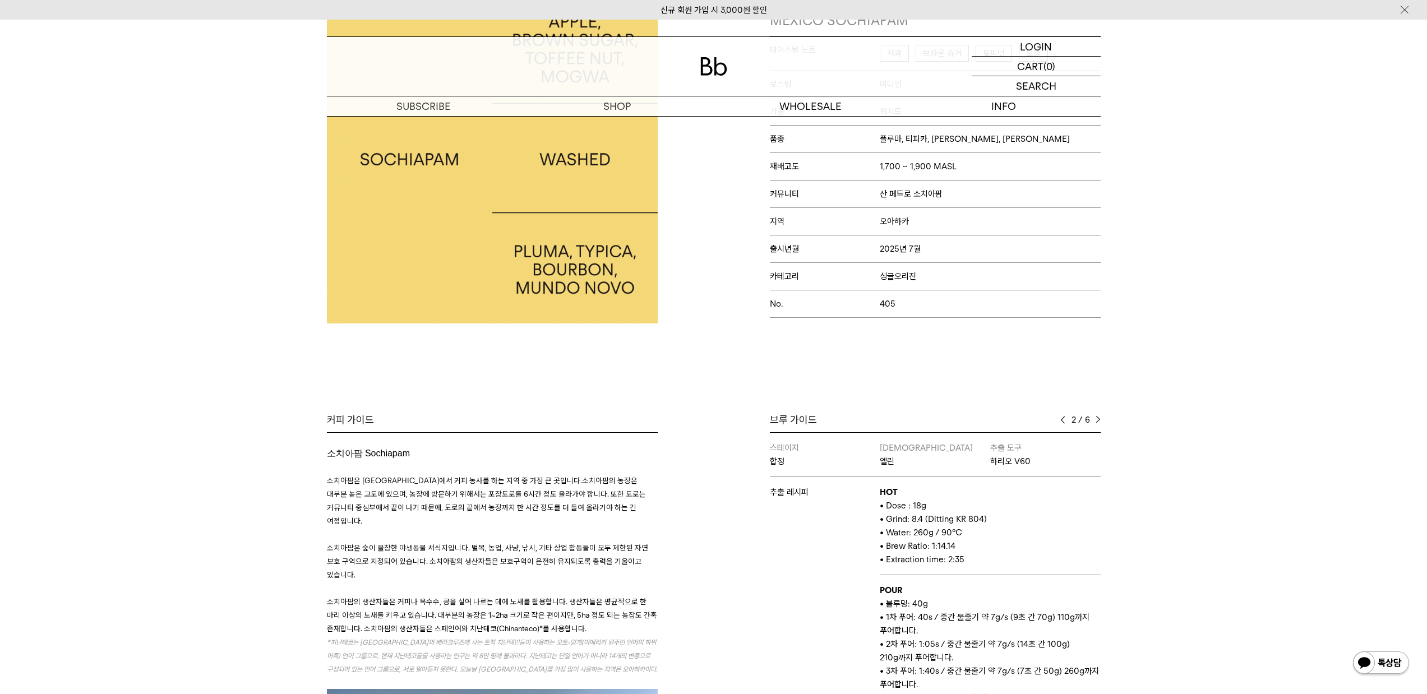
click at [1100, 418] on img at bounding box center [1098, 420] width 5 height 8
click at [1099, 418] on img at bounding box center [1098, 420] width 5 height 8
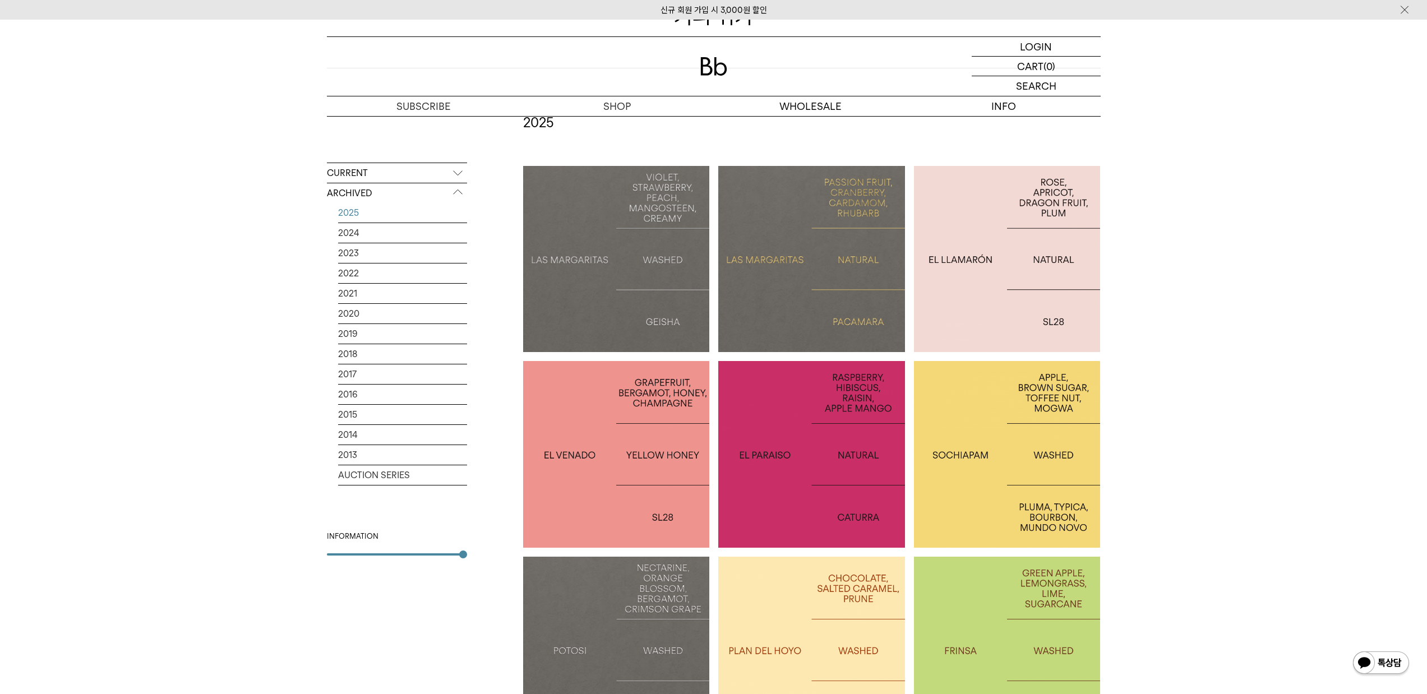
click at [764, 393] on div at bounding box center [811, 454] width 187 height 187
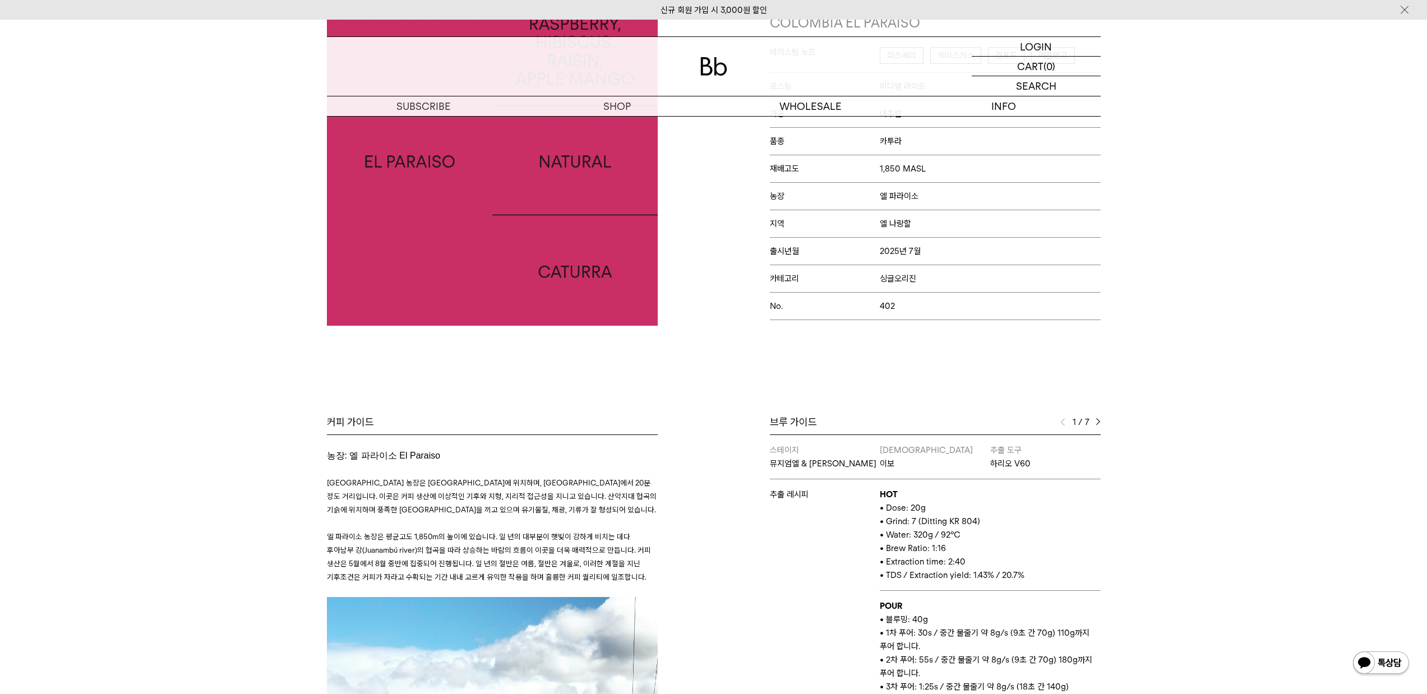
scroll to position [178, 0]
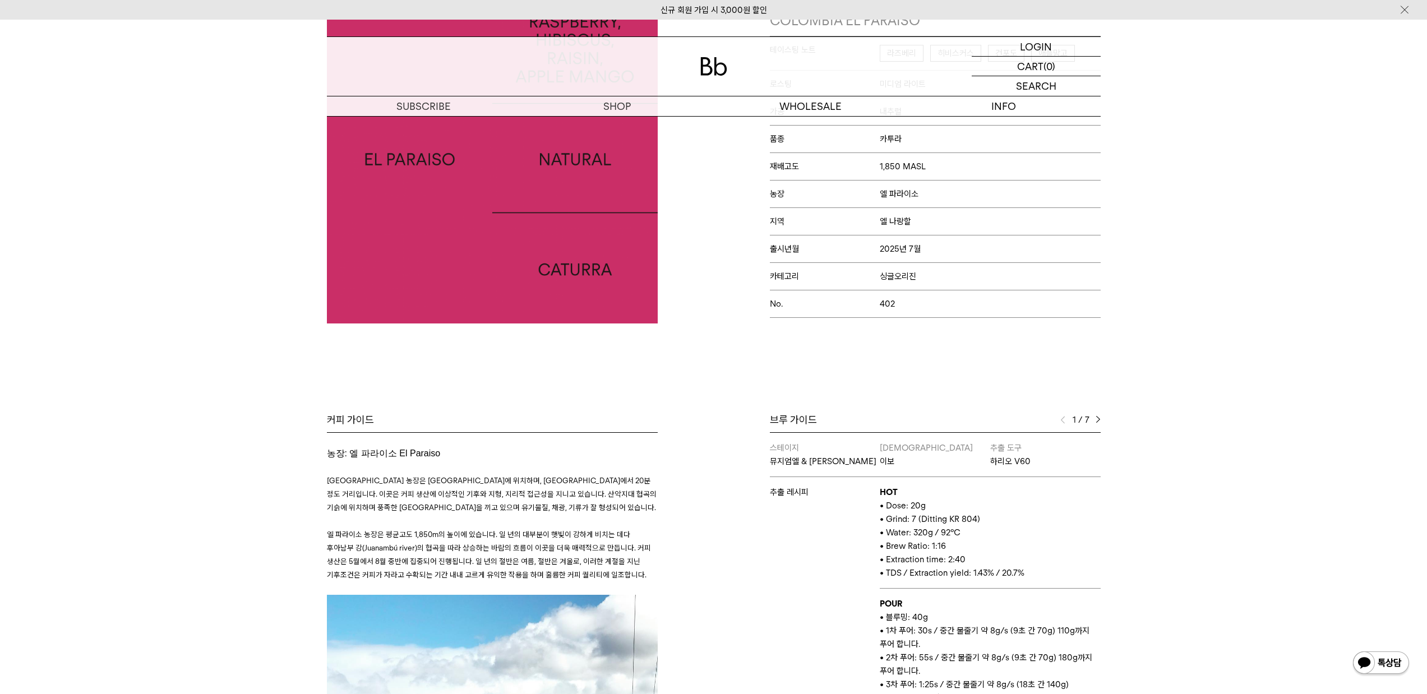
click at [1096, 420] on img at bounding box center [1098, 420] width 5 height 8
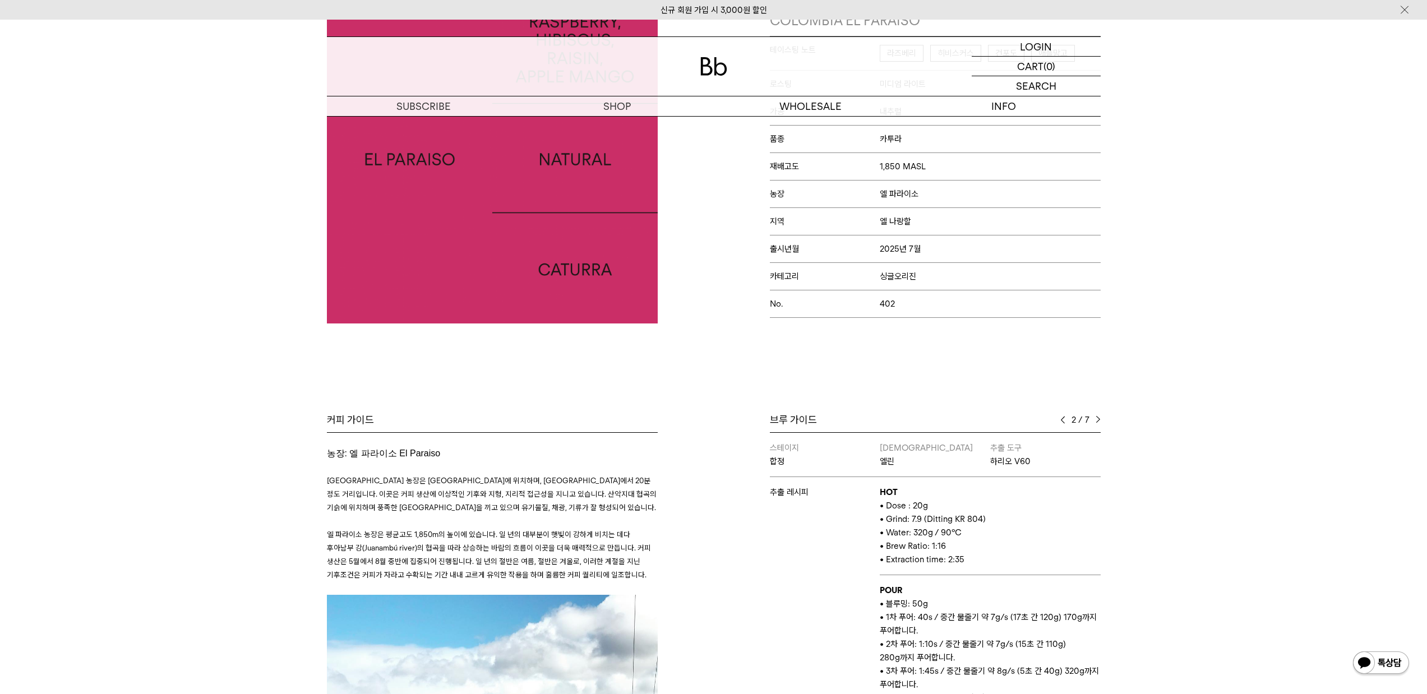
click at [1096, 419] on img at bounding box center [1098, 420] width 5 height 8
click at [1097, 418] on img at bounding box center [1098, 420] width 5 height 8
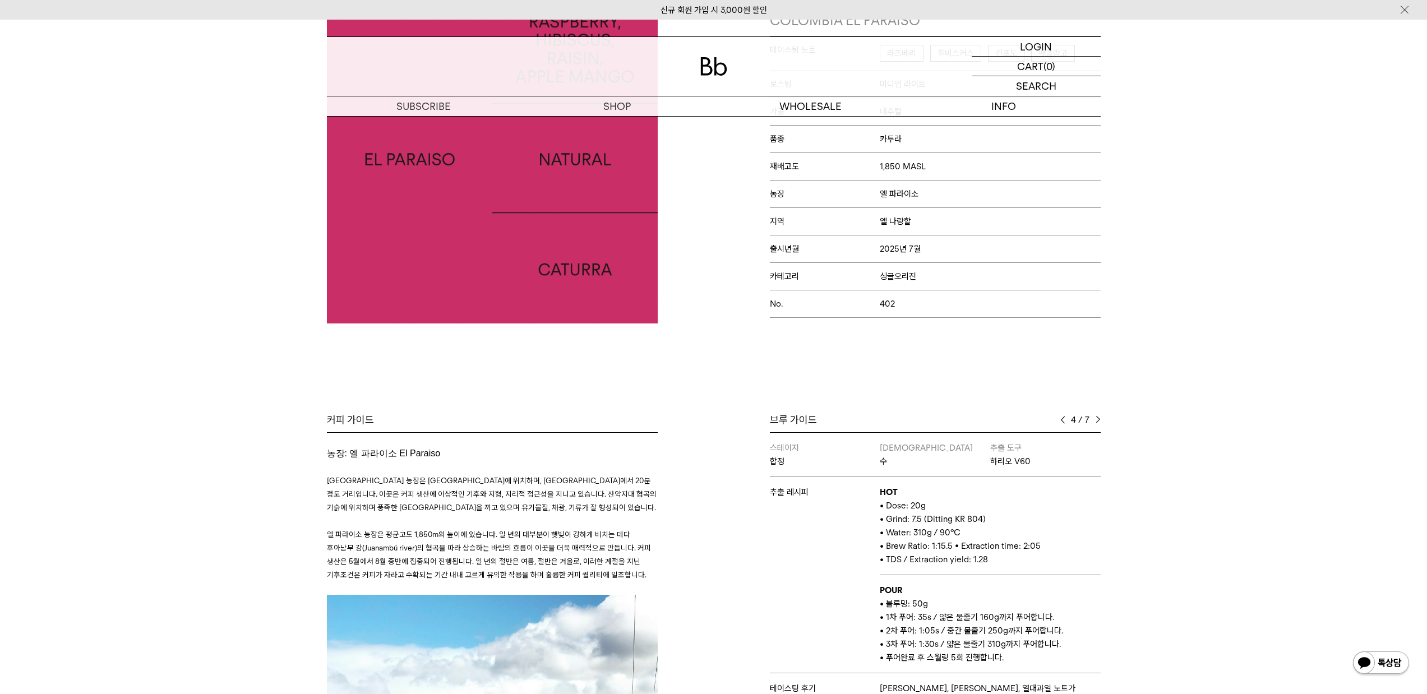
click at [1097, 418] on img at bounding box center [1098, 420] width 5 height 8
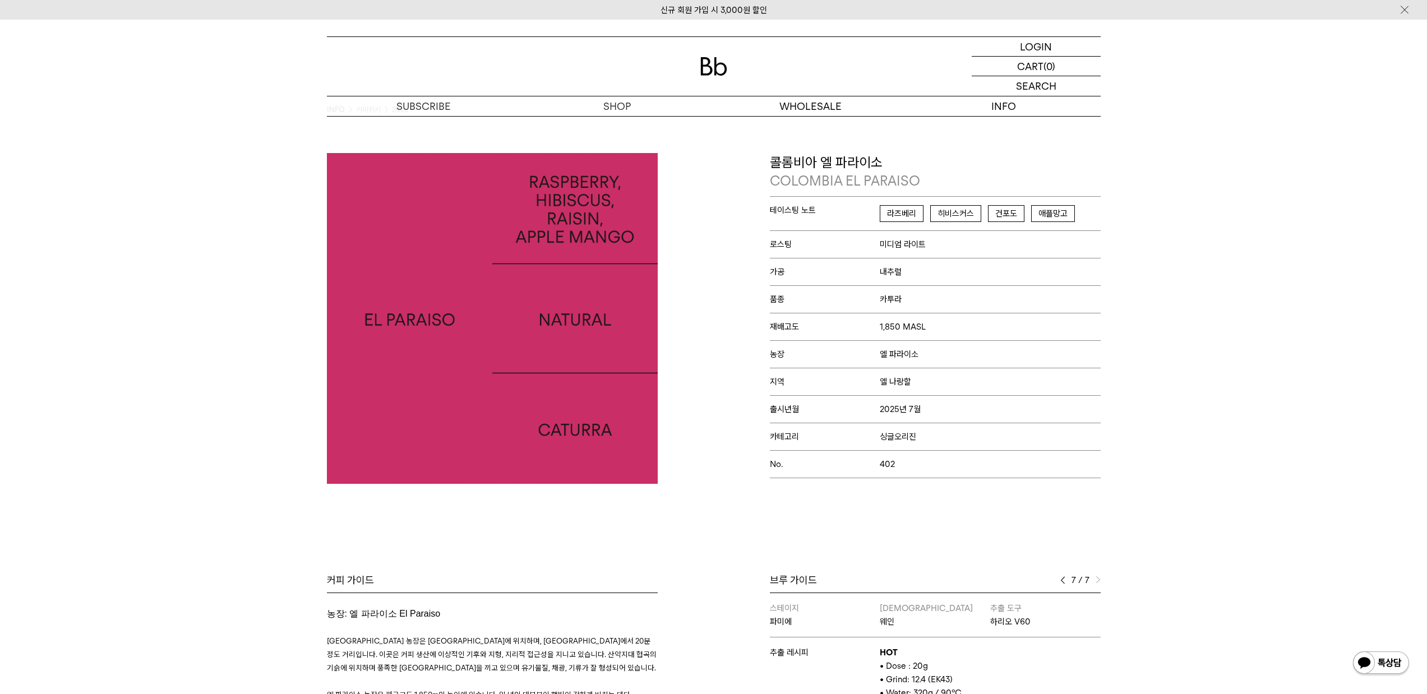
scroll to position [0, 0]
